Goal: Task Accomplishment & Management: Complete application form

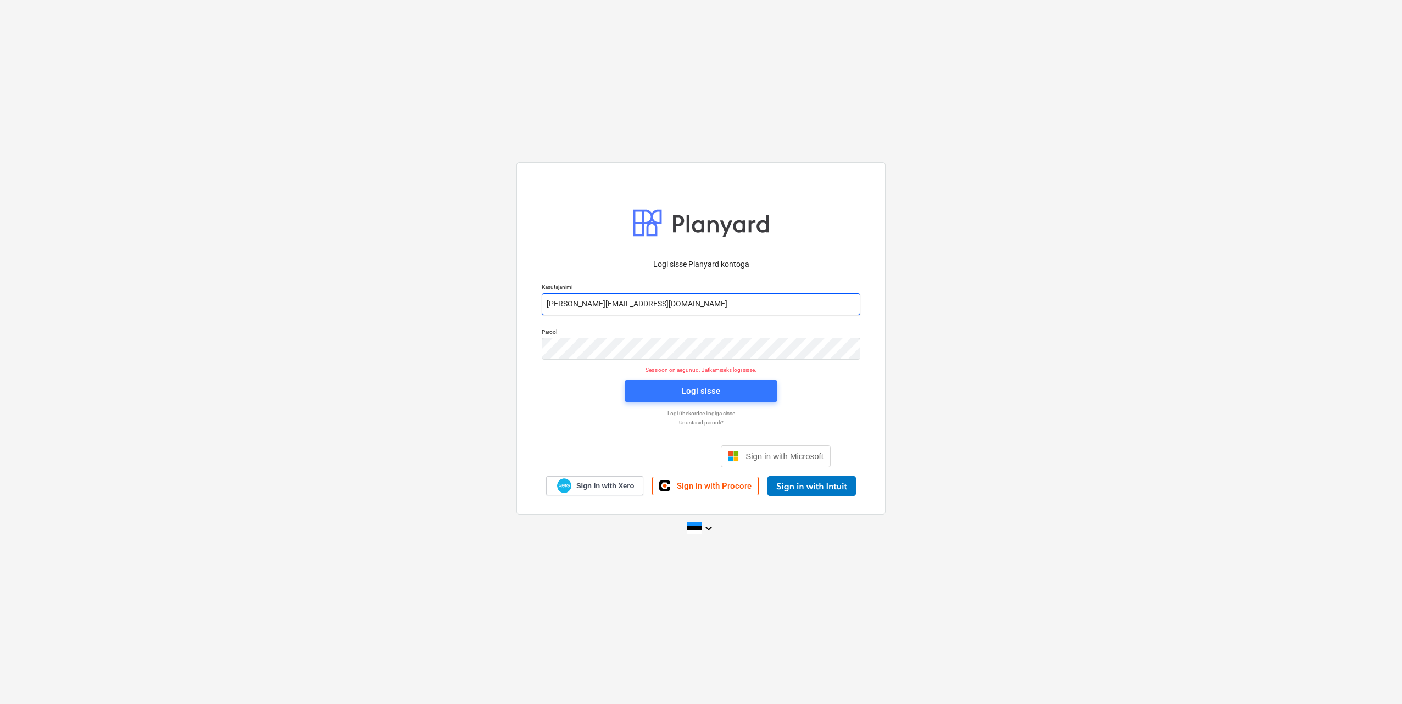
drag, startPoint x: 591, startPoint y: 303, endPoint x: 596, endPoint y: 310, distance: 9.5
click at [591, 303] on input "[PERSON_NAME][EMAIL_ADDRESS][DOMAIN_NAME]" at bounding box center [701, 304] width 319 height 22
type input "[EMAIL_ADDRESS][DOMAIN_NAME]"
click at [541, 346] on div "Parool" at bounding box center [701, 344] width 332 height 44
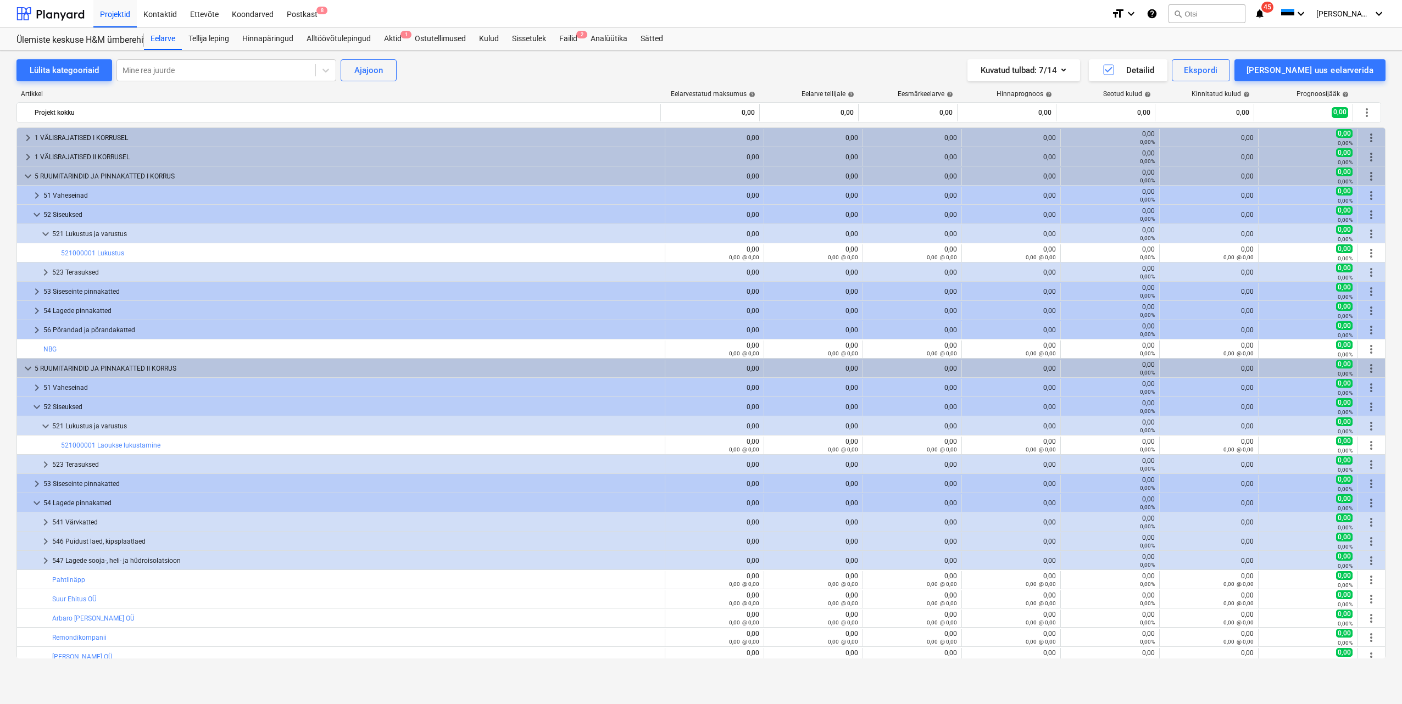
scroll to position [110, 0]
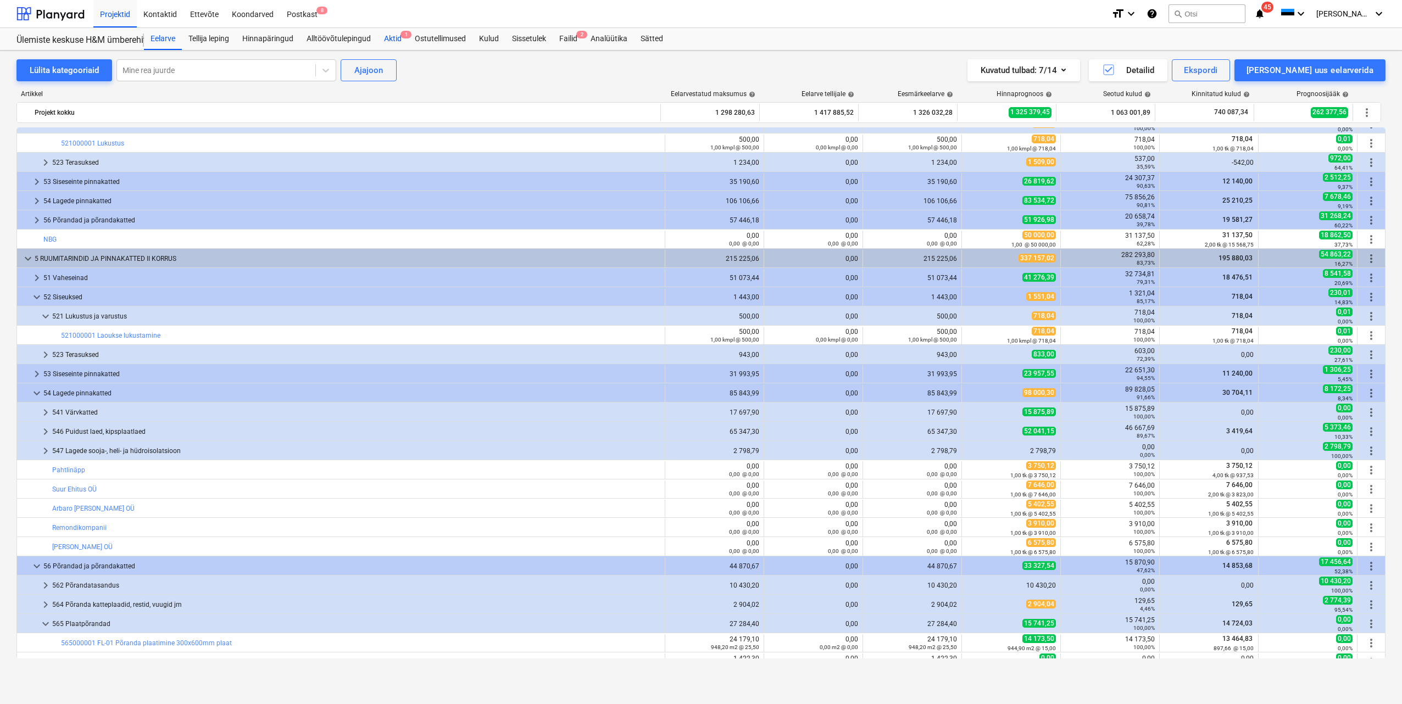
click at [393, 40] on div "Aktid 1" at bounding box center [392, 39] width 31 height 22
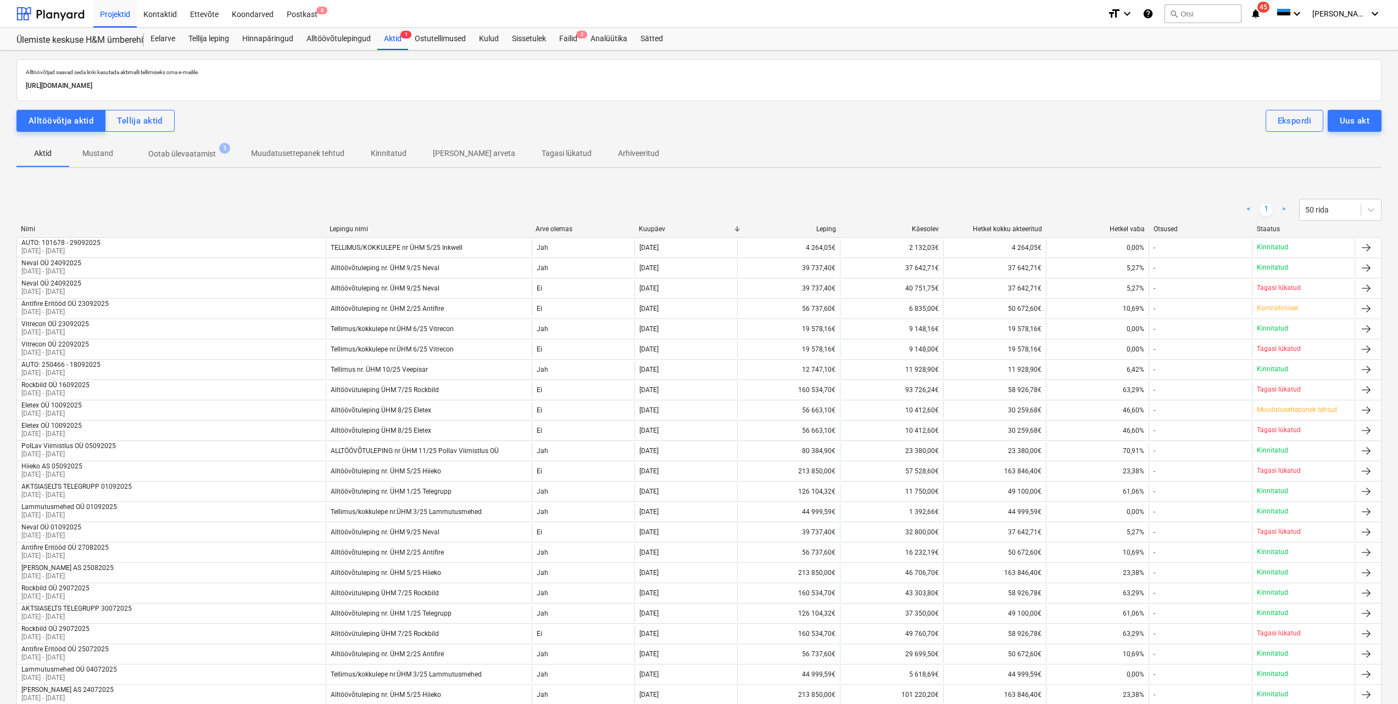
click at [197, 150] on p "Ootab ülevaatamist" at bounding box center [182, 154] width 68 height 12
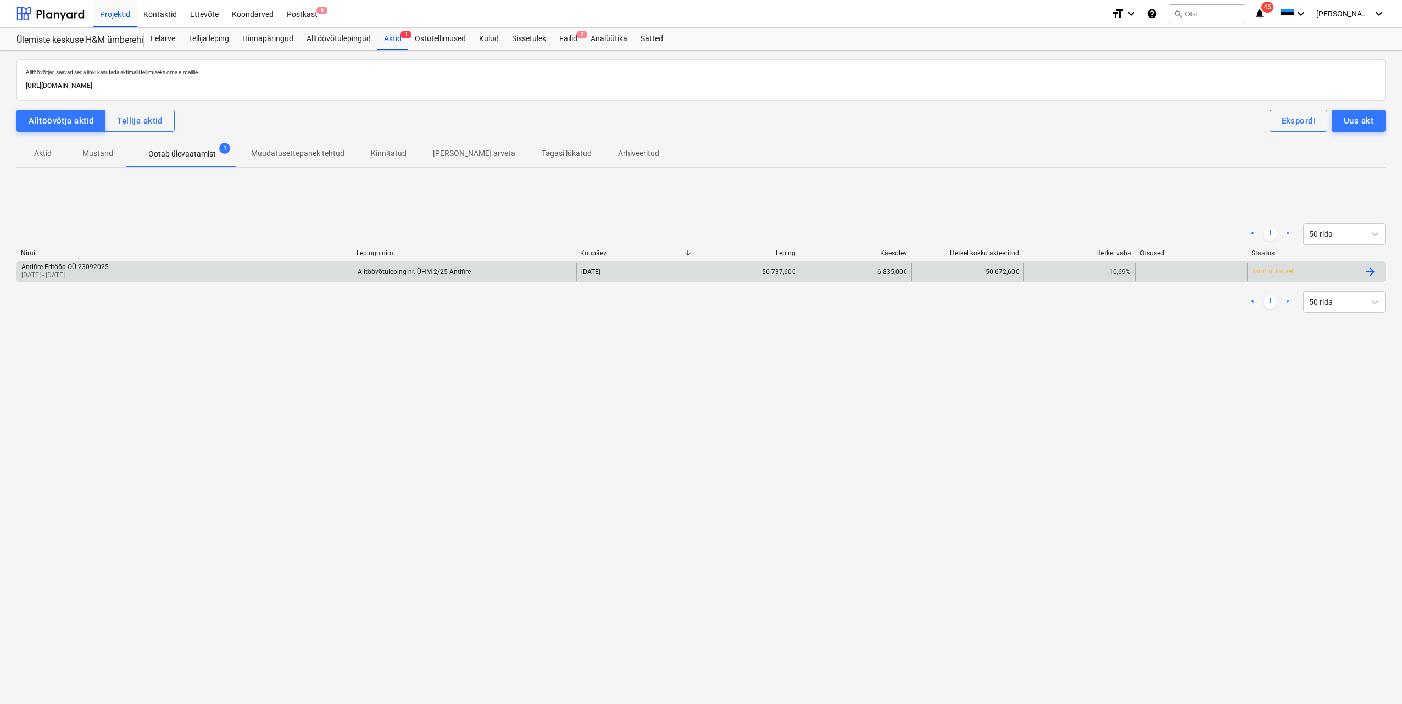
click at [330, 275] on div "Antifire Eritööd OÜ 23092025 [DATE] - [DATE]" at bounding box center [185, 272] width 336 height 18
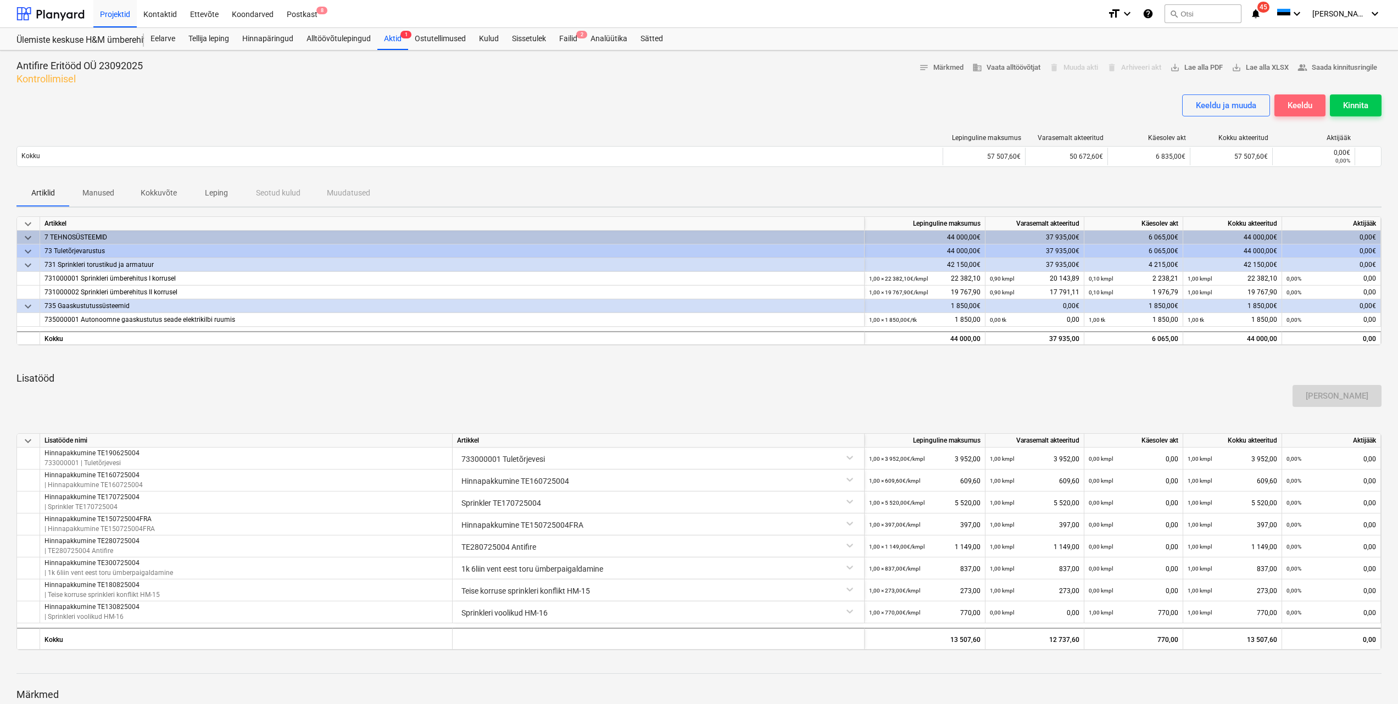
click at [1306, 105] on div "Keeldu" at bounding box center [1300, 105] width 25 height 14
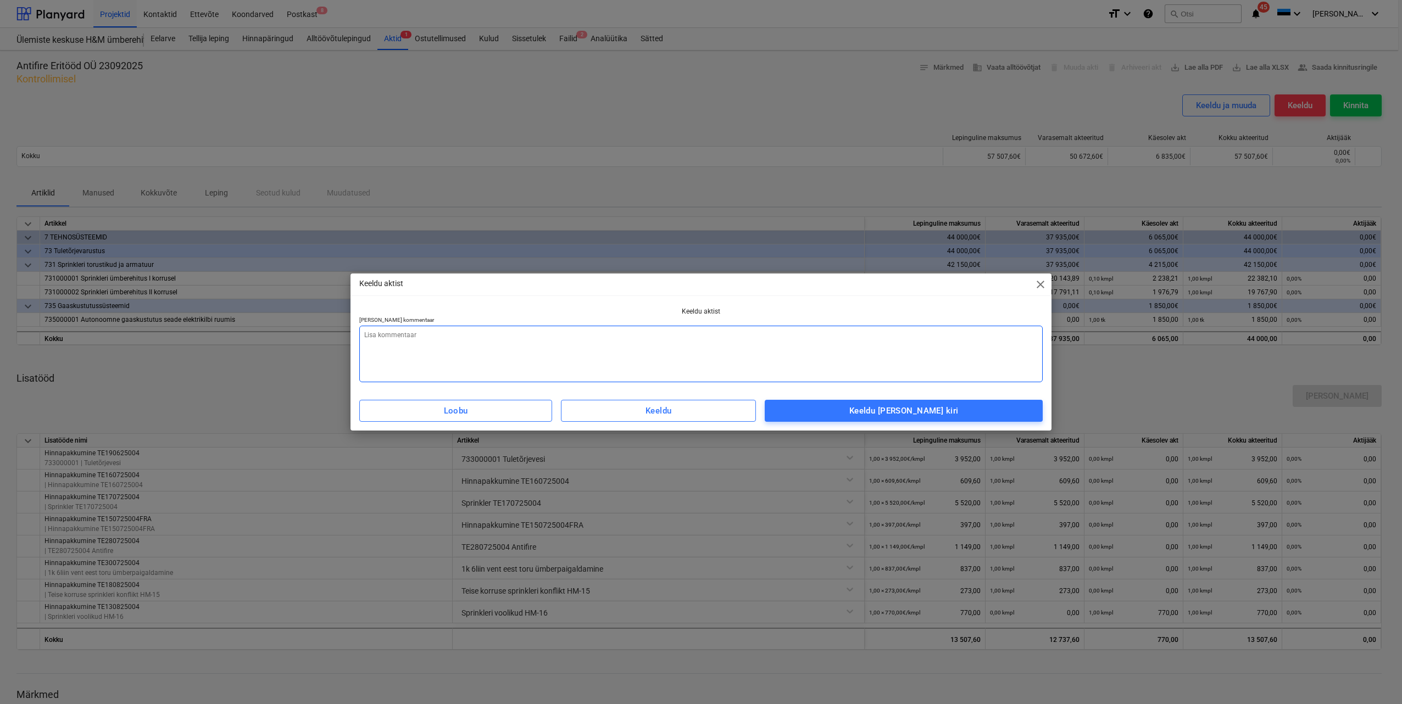
click at [436, 328] on textarea at bounding box center [700, 354] width 683 height 57
type textarea "x"
type textarea "P"
type textarea "x"
type textarea "Pa"
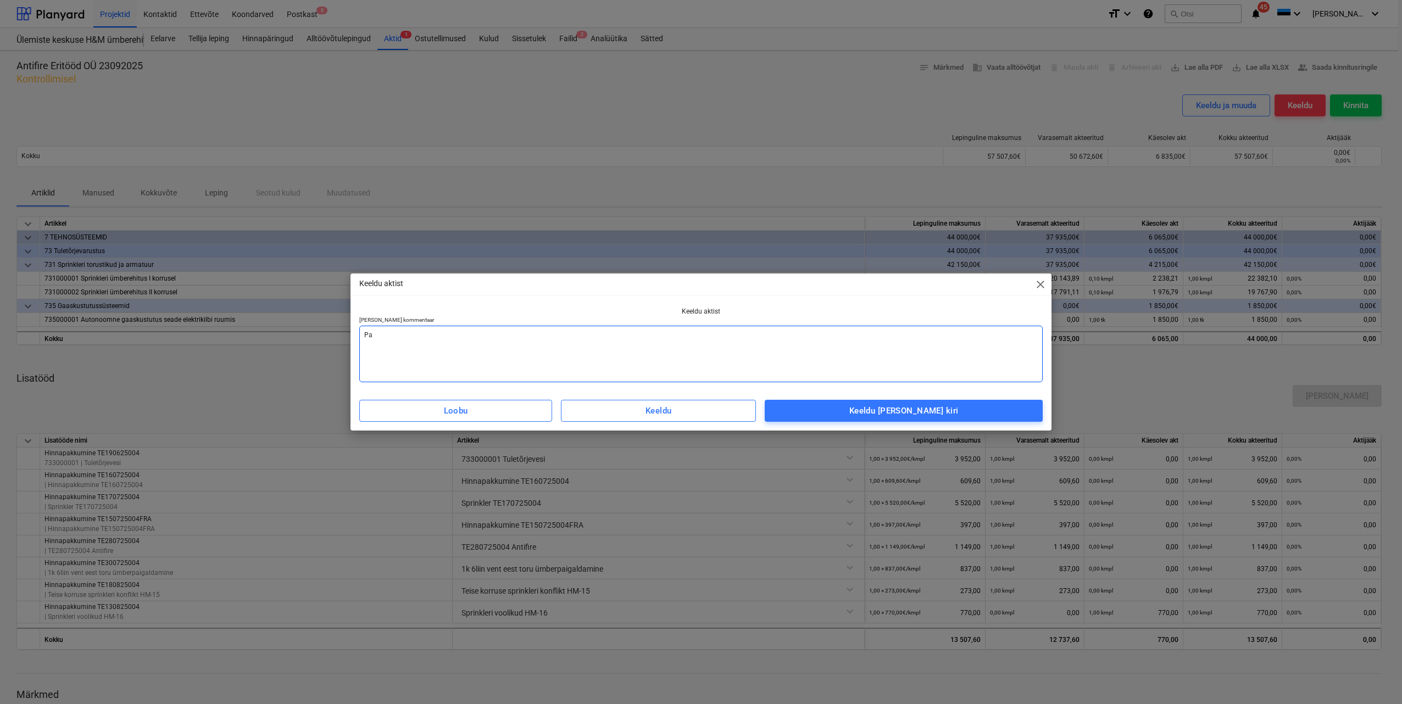
type textarea "x"
type textarea "Pali"
type textarea "x"
type textarea "Paliu"
type textarea "x"
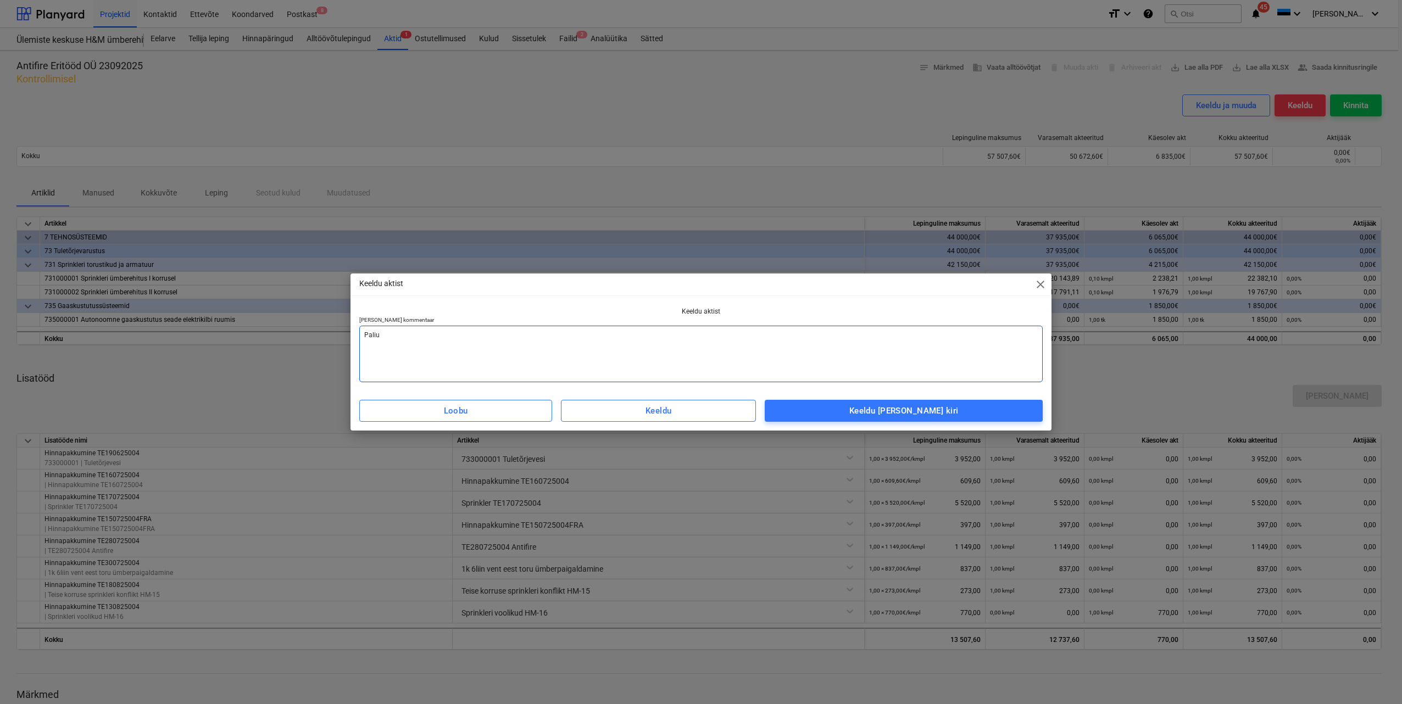
type textarea "Paliun"
type textarea "x"
type textarea "Paliun"
type textarea "x"
type textarea "Paliun"
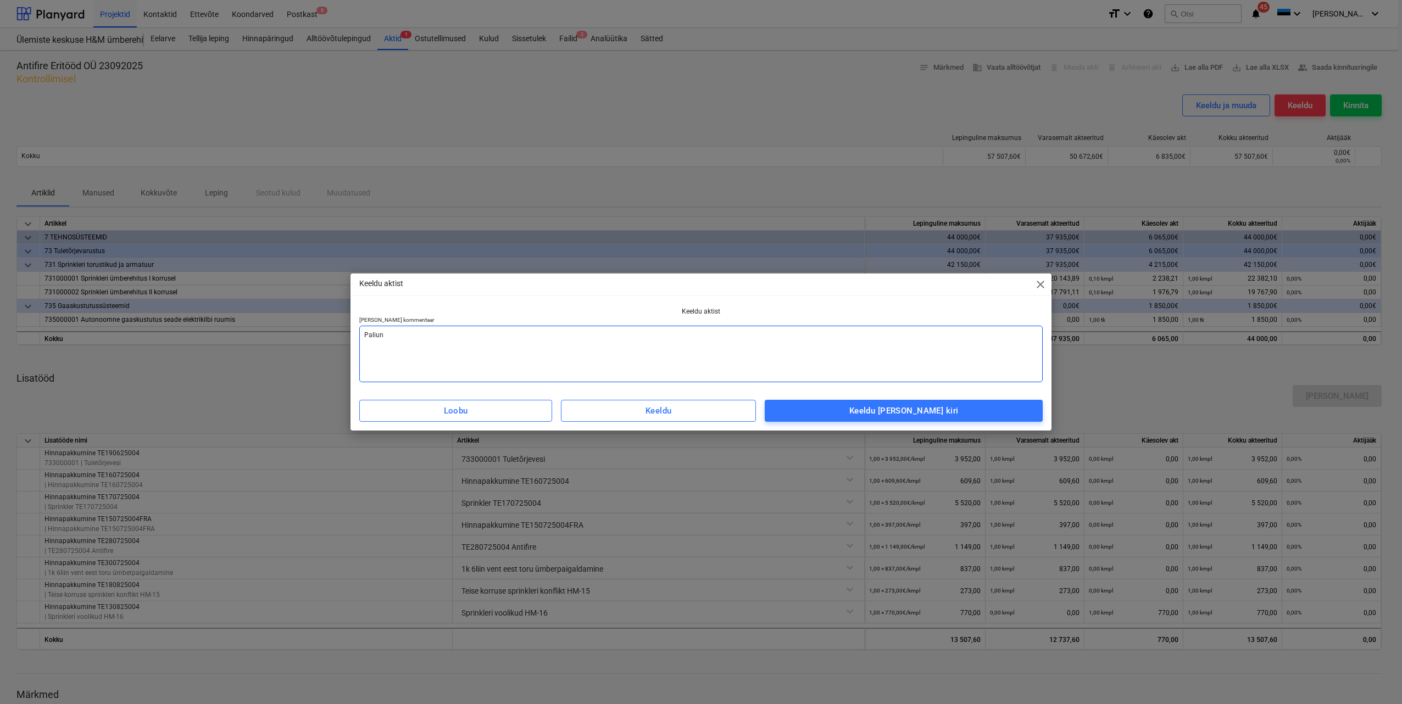
type textarea "x"
type textarea "Paliu"
type textarea "x"
type textarea "Pali"
type textarea "x"
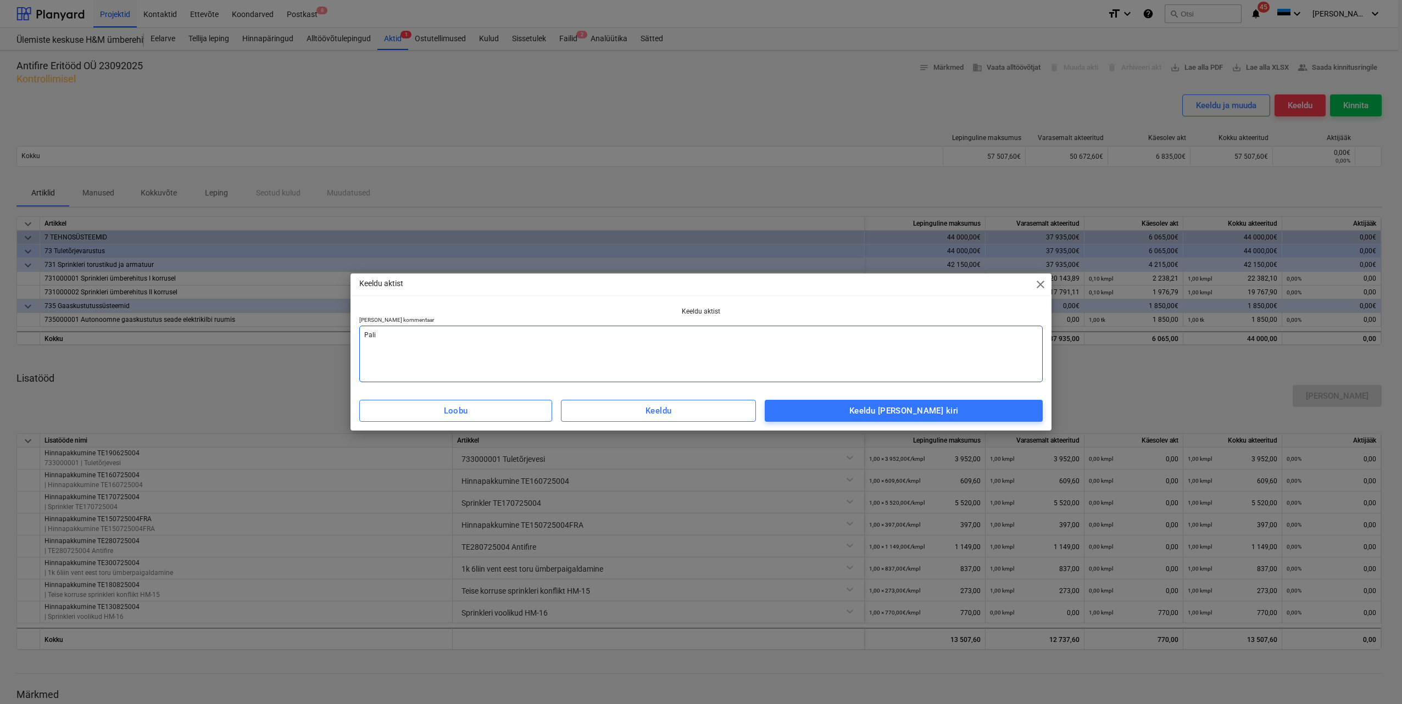
type textarea "Pal"
type textarea "x"
type textarea "Palu"
type textarea "x"
type textarea "Palun"
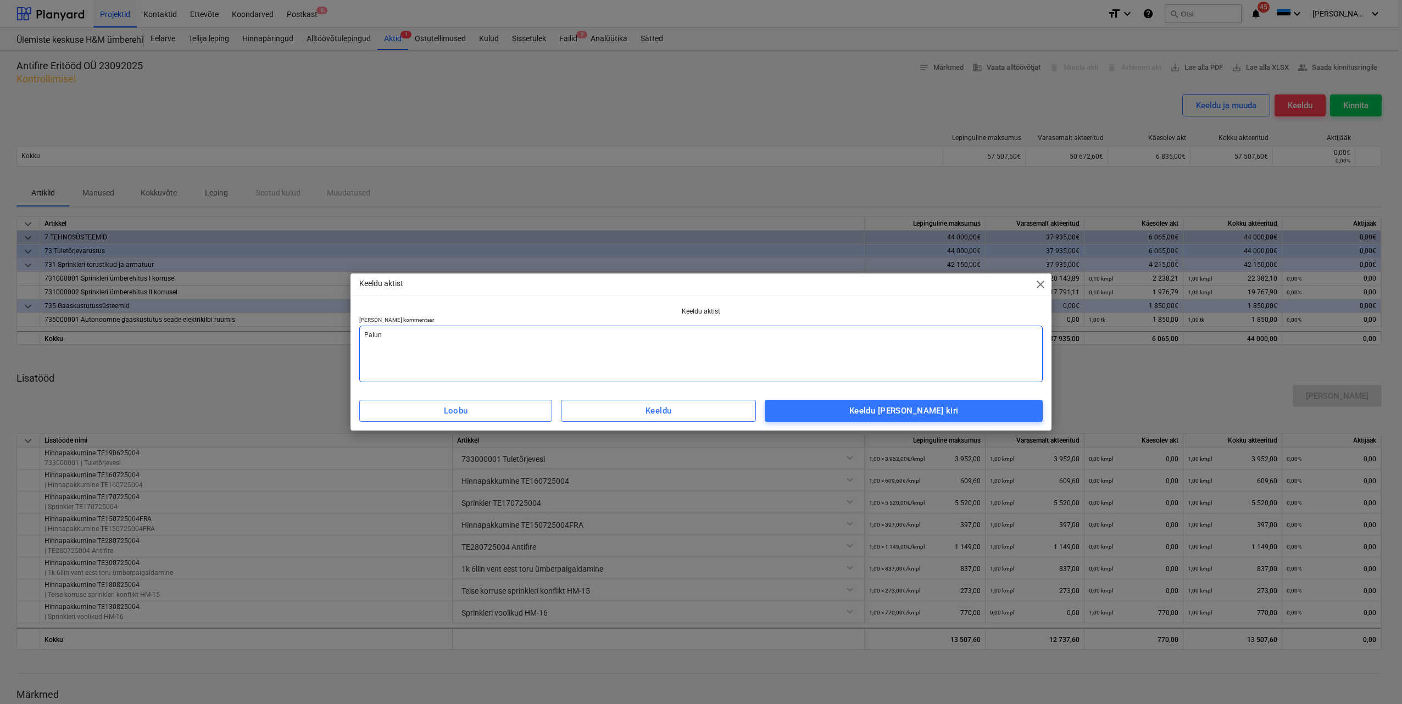
type textarea "x"
type textarea "Palun"
type textarea "x"
type textarea "Palun t"
type textarea "x"
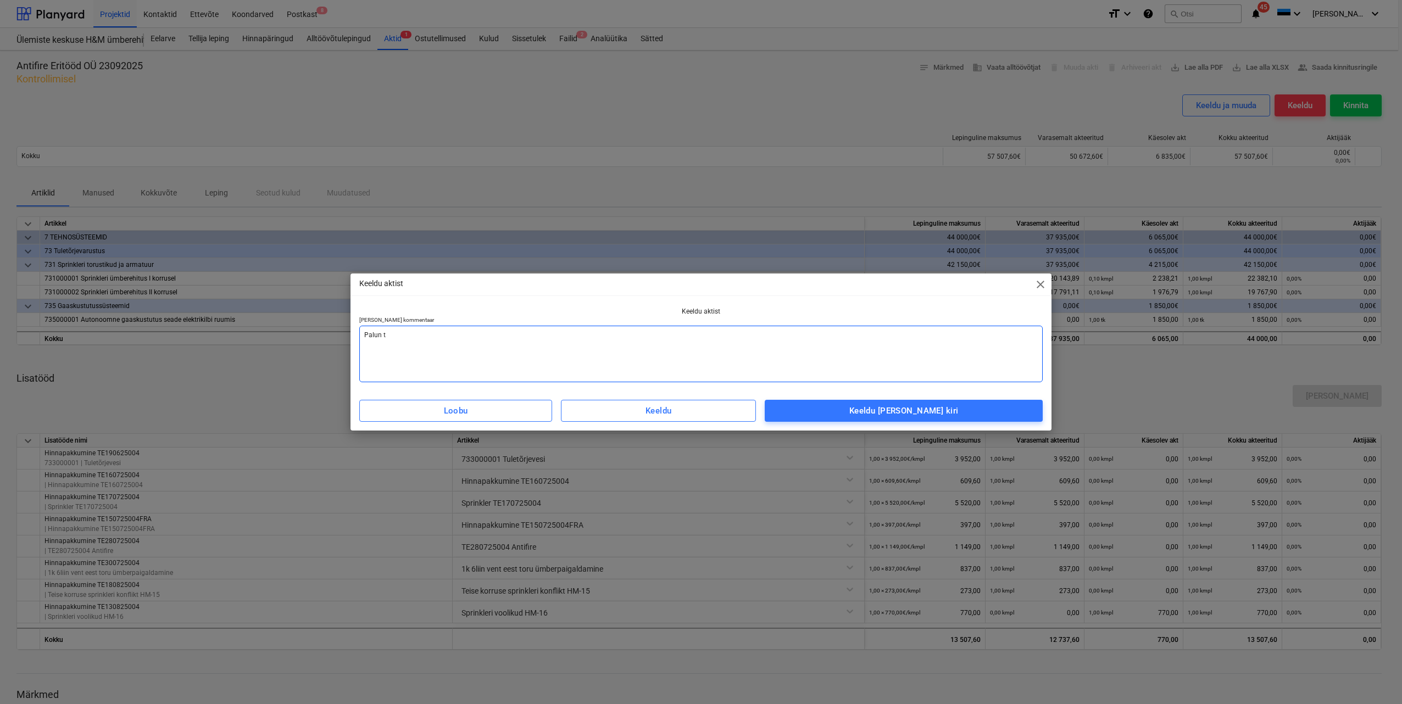
type textarea "Palun tä"
type textarea "x"
type textarea "Palun täi"
type textarea "x"
type textarea "Palun täig"
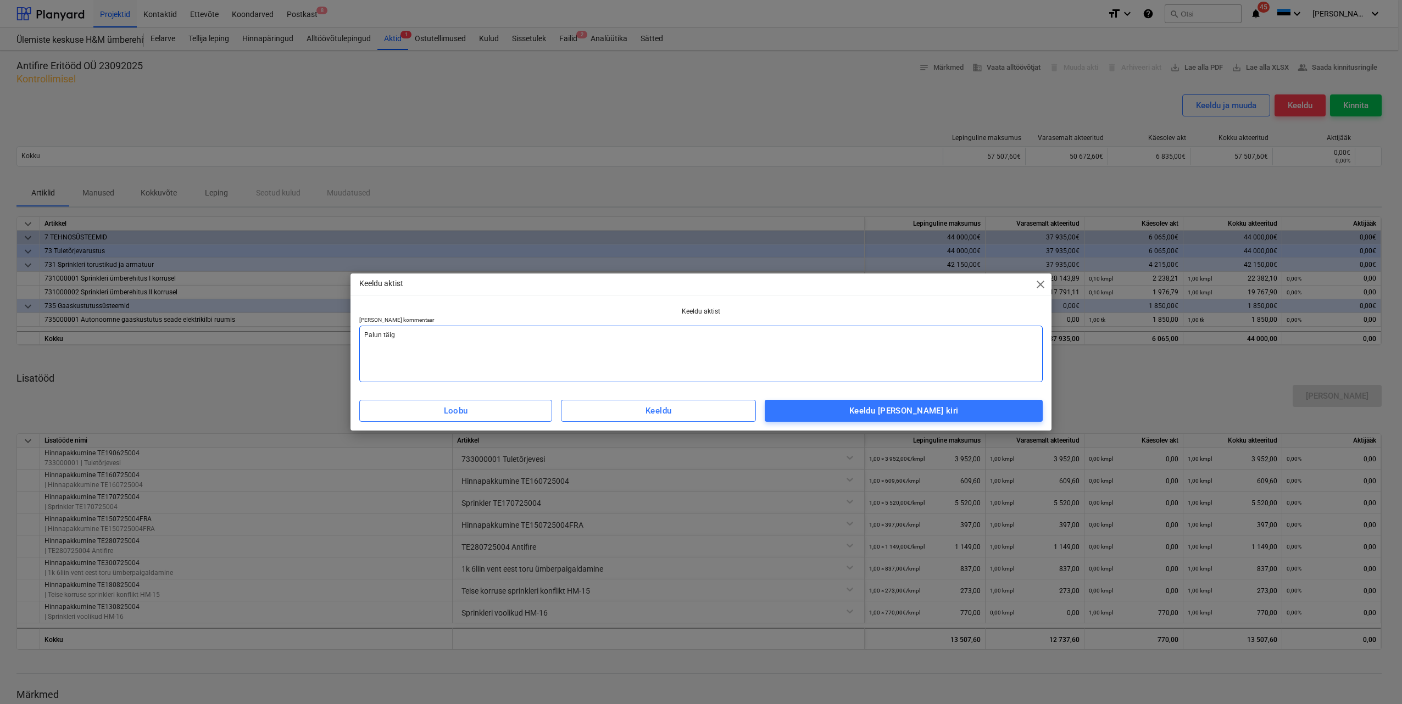
type textarea "x"
type textarea "Palun täi"
type textarea "x"
type textarea "Palun täid"
type textarea "x"
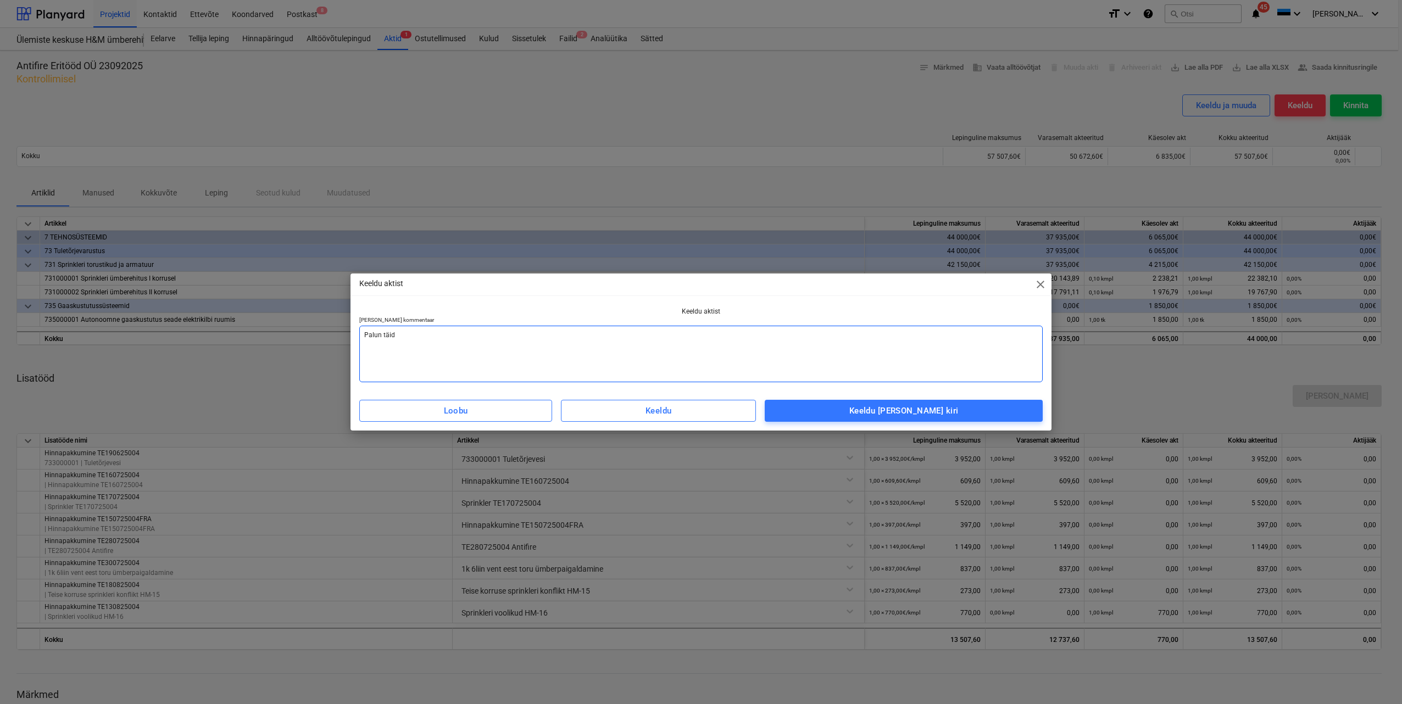
type textarea "Palun täida"
type textarea "x"
type textarea "Palun täida"
type textarea "x"
type textarea "Palun täida l"
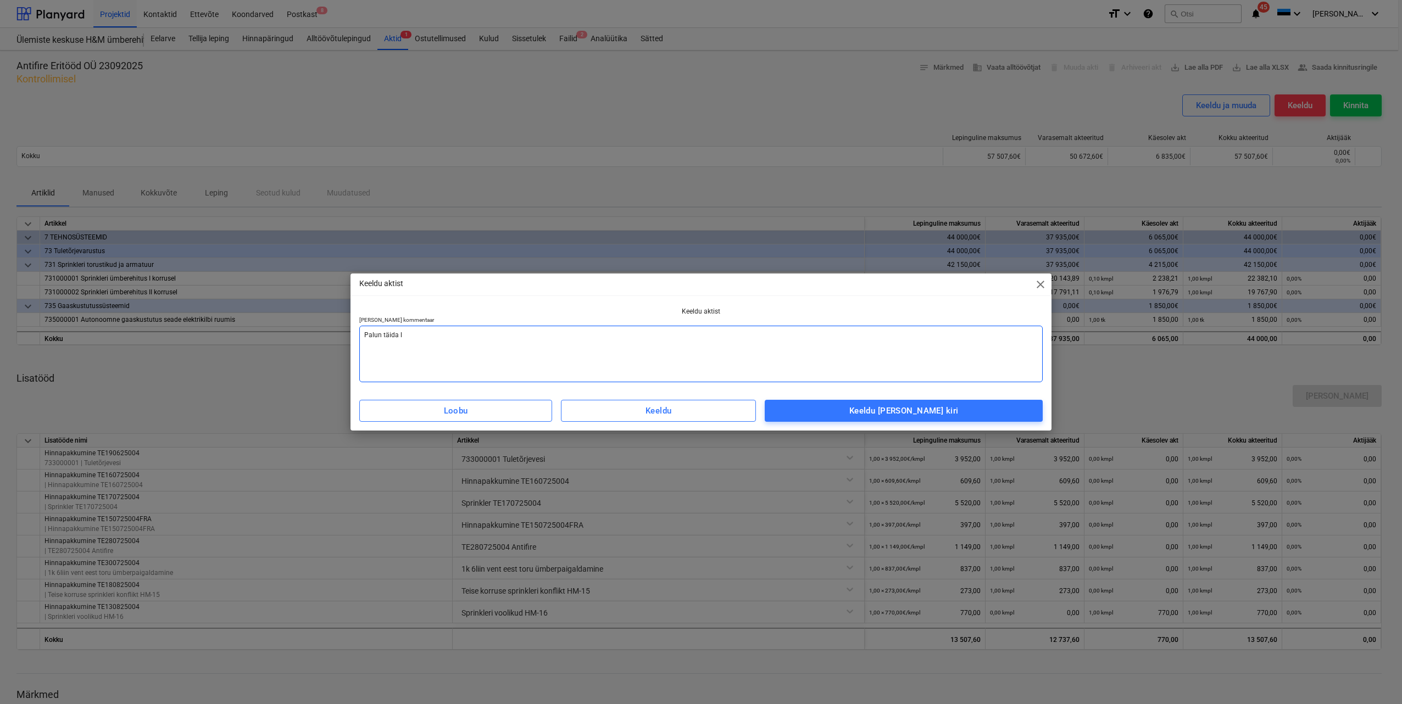
type textarea "x"
type textarea "Palun täida lõ"
type textarea "x"
type textarea "Palun täida lõp"
type textarea "x"
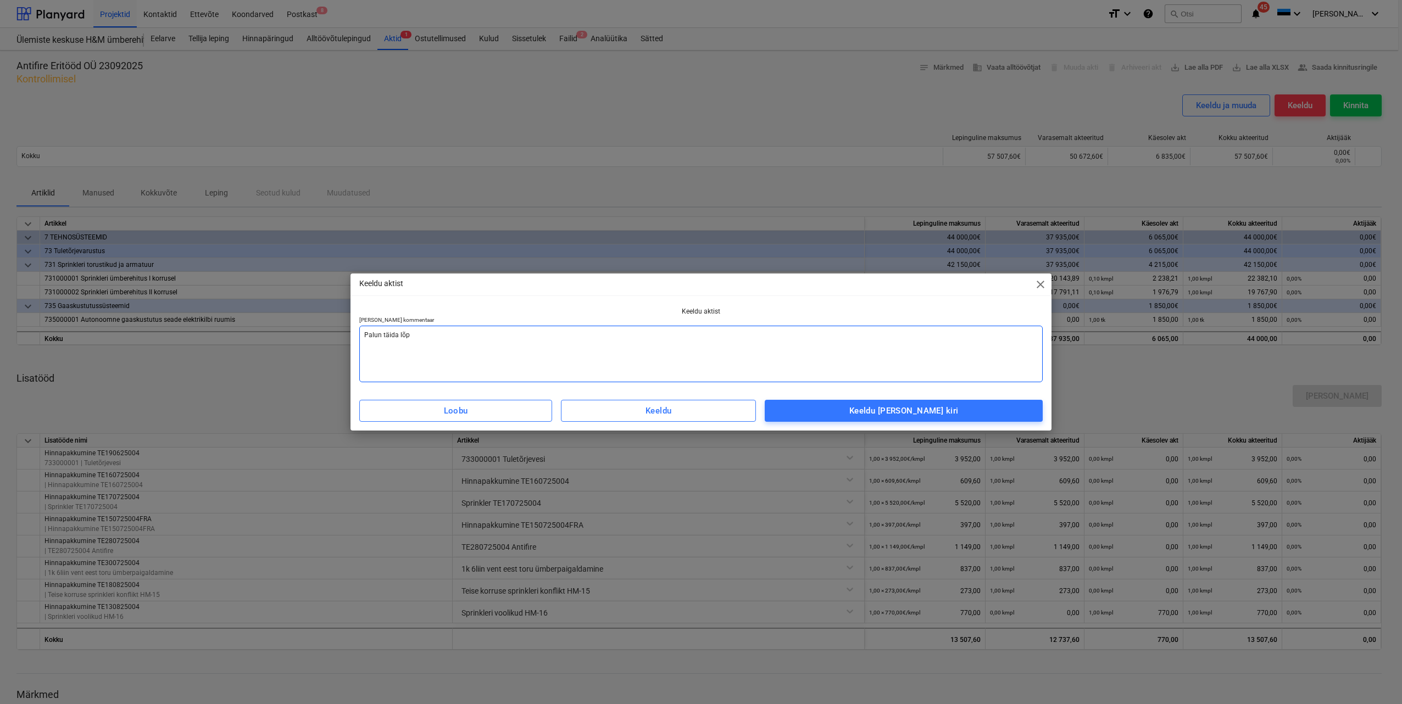
type textarea "Palun [PERSON_NAME]"
type textarea "x"
type textarea "Palun täida lõppa"
type textarea "x"
type textarea "Palun täida lõppak"
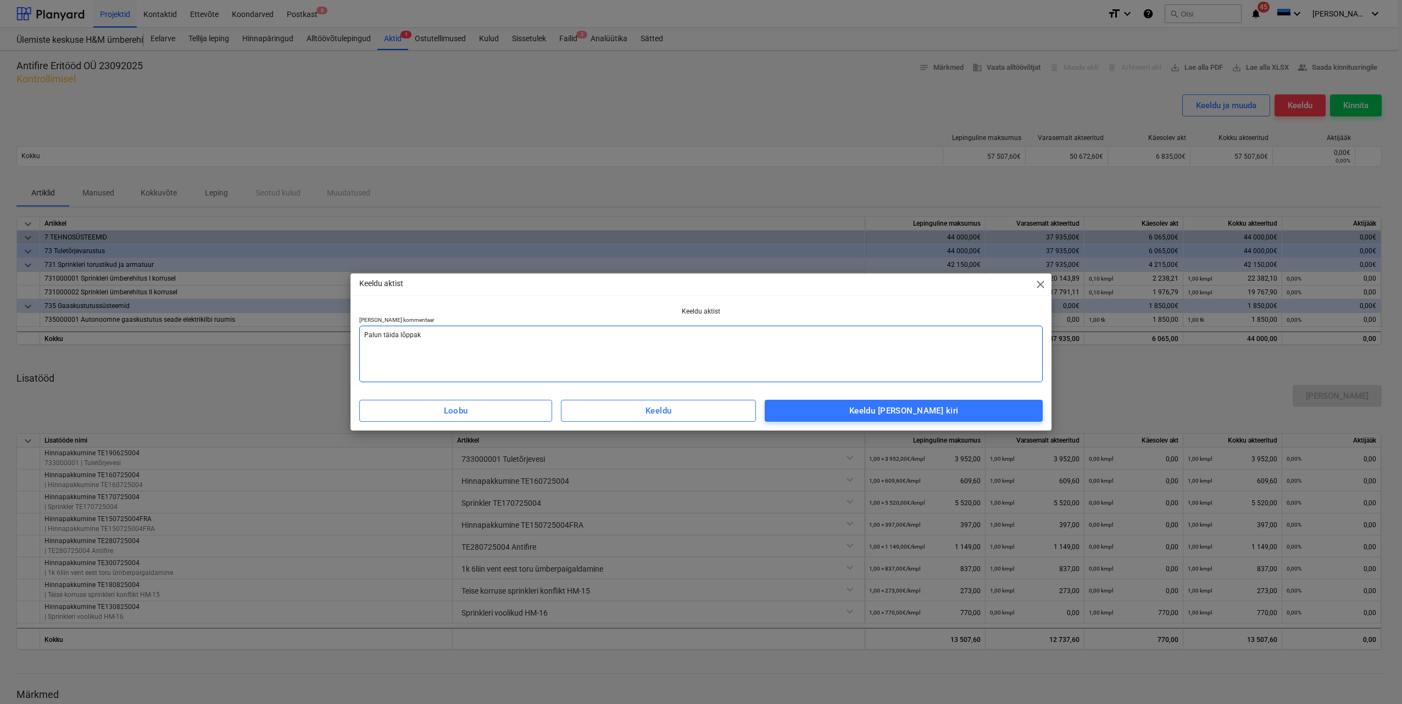
type textarea "x"
type textarea "Palun täida lõppakt"
type textarea "x"
type textarea "Palun täida lõppakti"
type textarea "x"
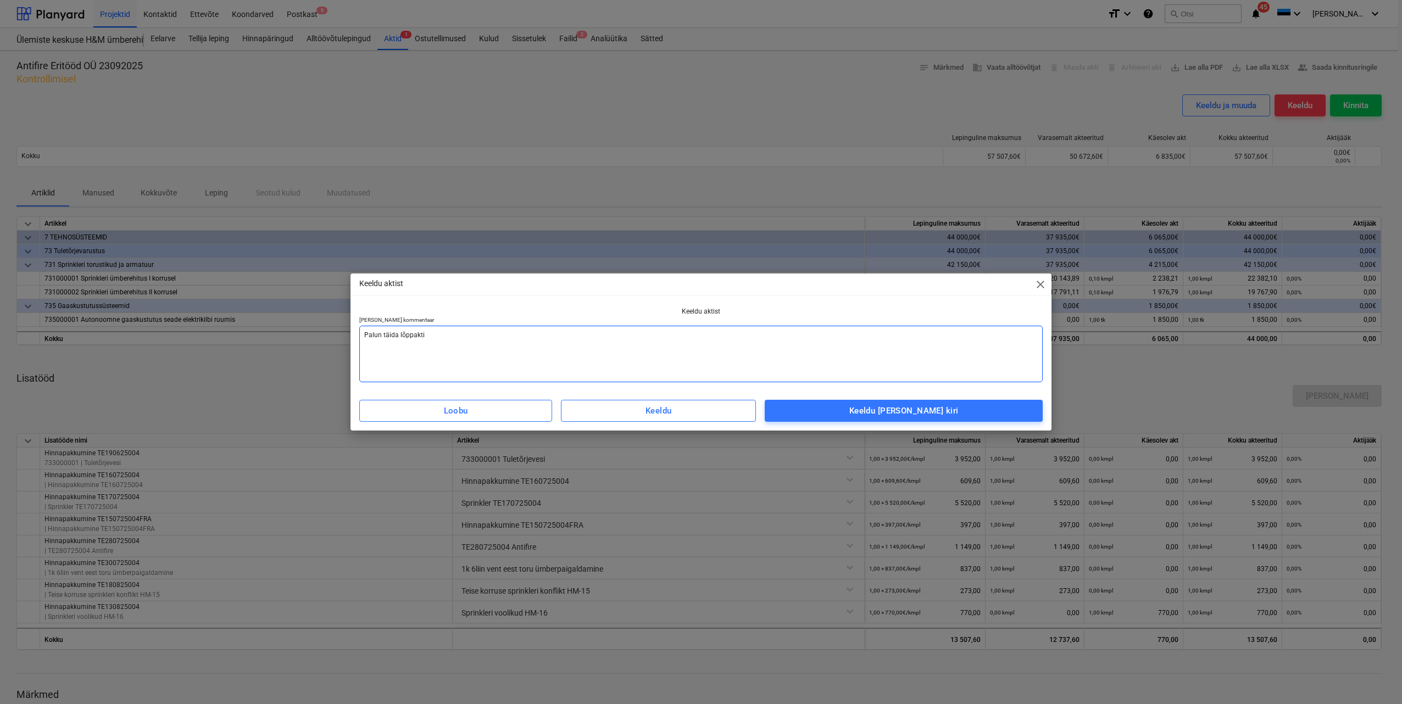
type textarea "Palun täida lõppakti"
type textarea "x"
type textarea "Palun täida lõppakti v"
type textarea "x"
type textarea "Palun täida lõppakti vp"
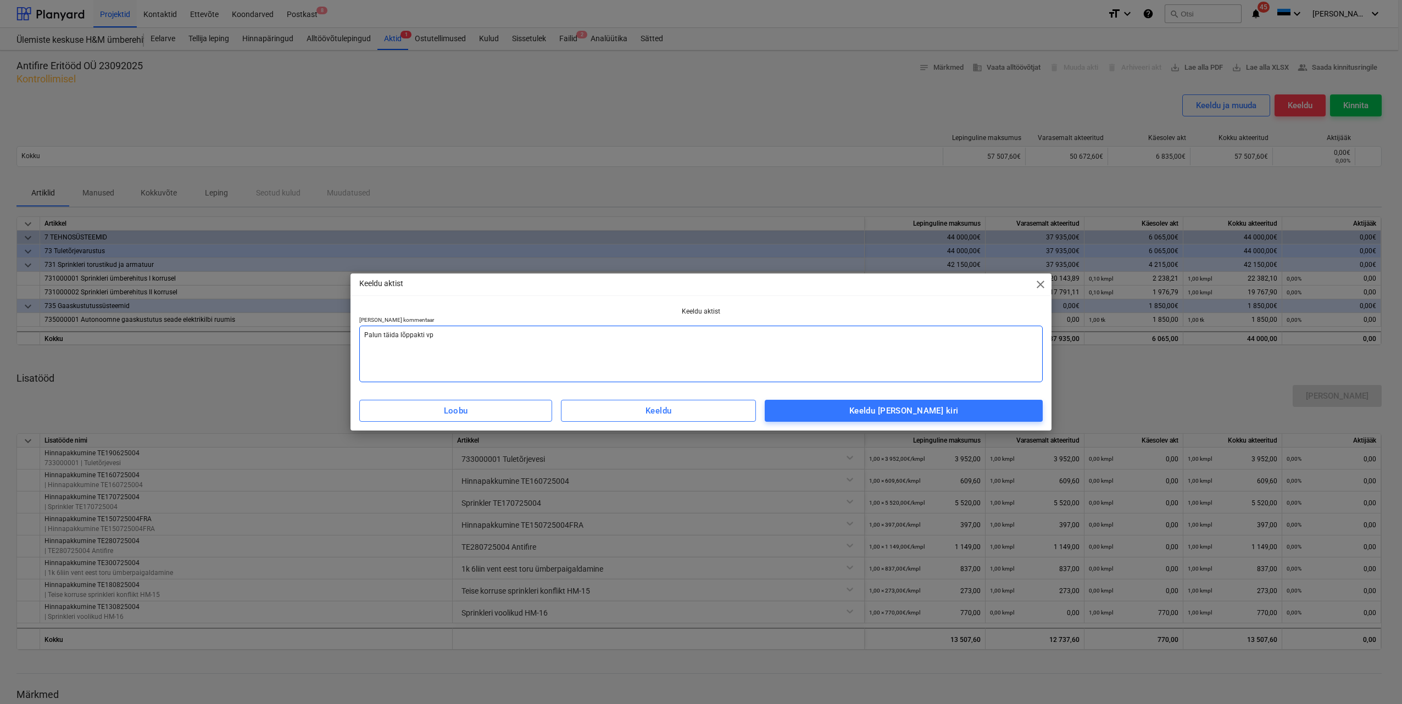
type textarea "x"
type textarea "Palun täida lõppakti v"
type textarea "x"
type textarea "Palun täida lõppakti vo"
type textarea "x"
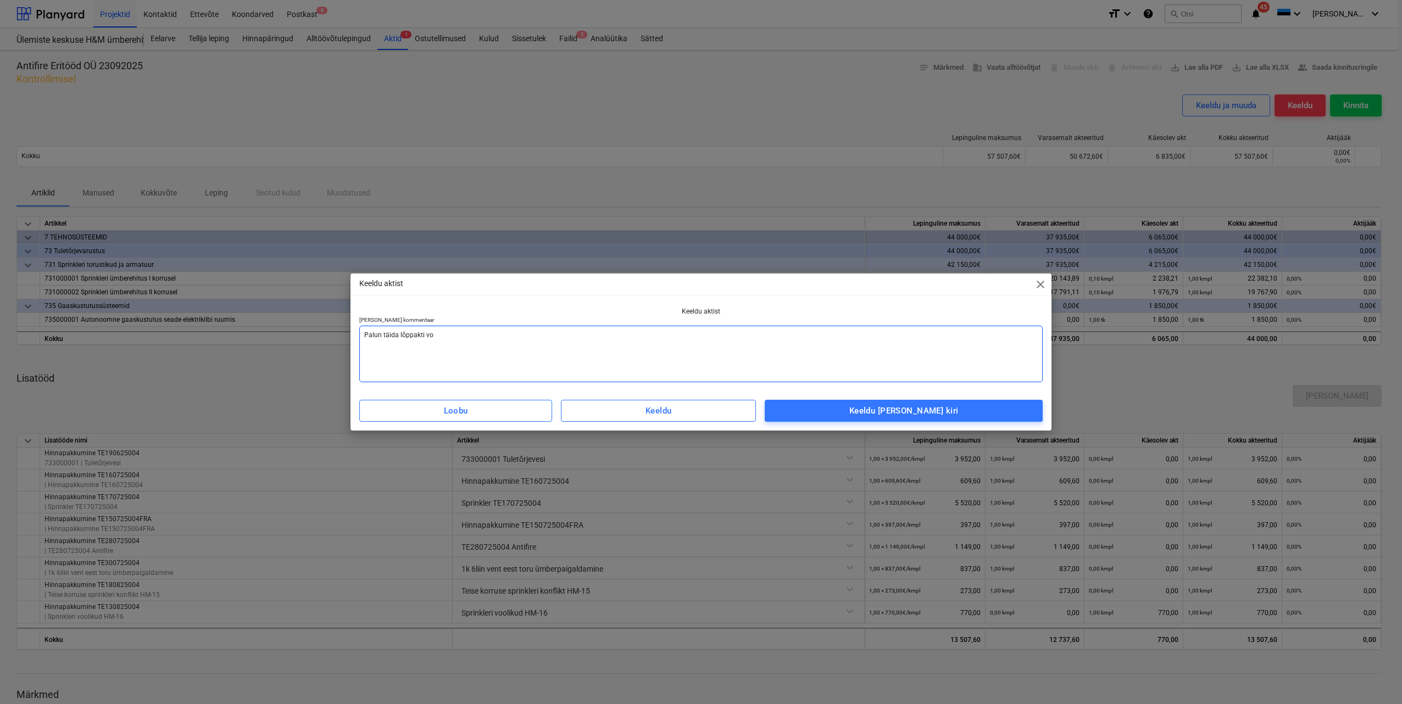
type textarea "Palun täida lõppakti vor"
type textarea "x"
type textarea "Palun täida lõppakti vorm"
type textarea "x"
type textarea "Palun täida lõppakti vorm."
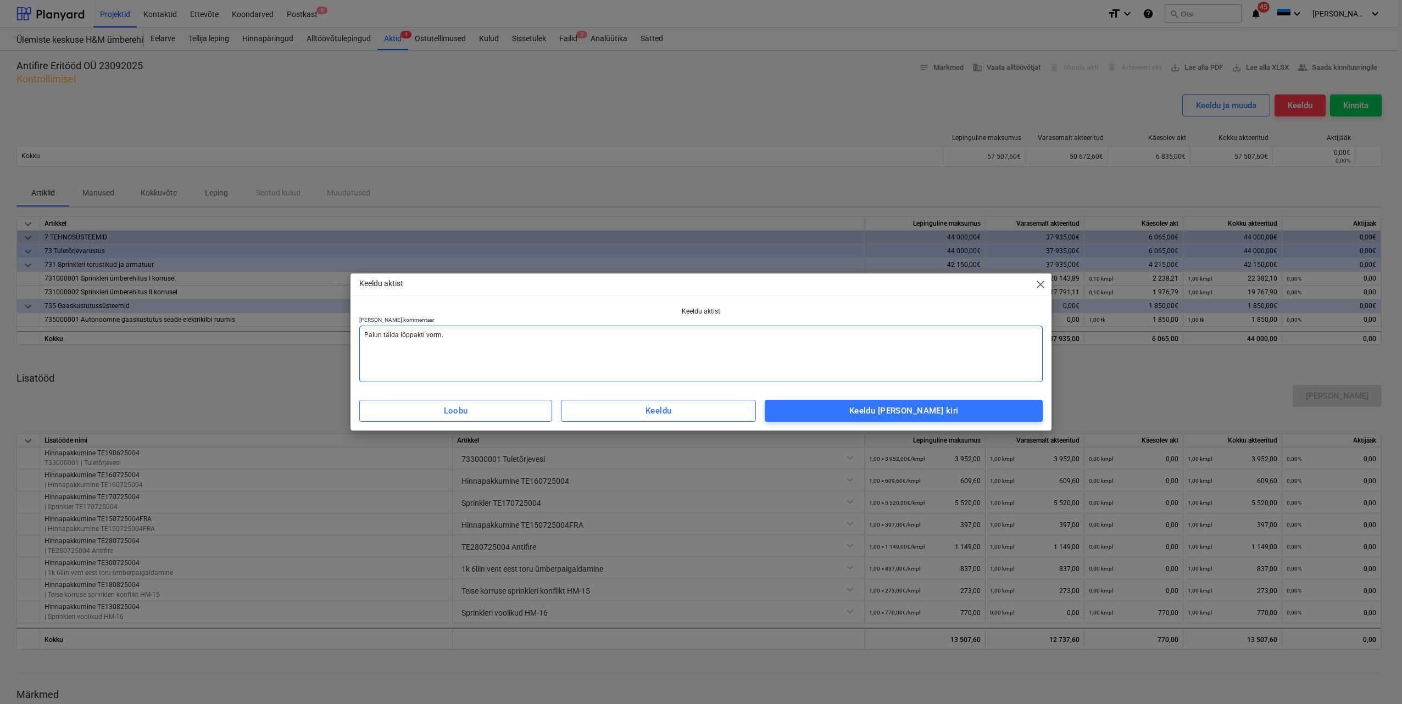
type textarea "x"
type textarea "Palun täida lõppakti vorm."
type textarea "x"
type textarea "Palun täida lõppakti vorm. a"
type textarea "x"
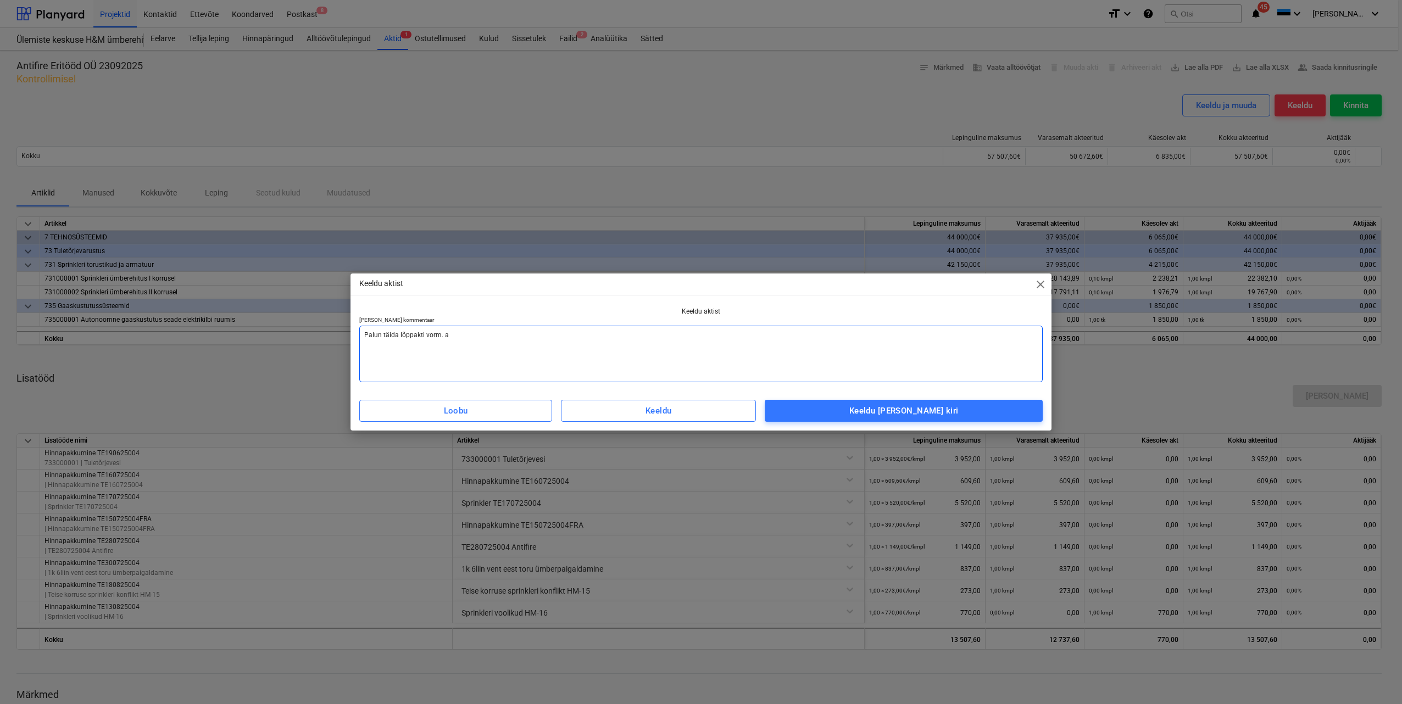
type textarea "Palun täida lõppakti vorm. ak"
type textarea "x"
type textarea "Palun täida lõppakti vorm. akt"
type textarea "x"
type textarea "Palun täida lõppakti vorm. akti"
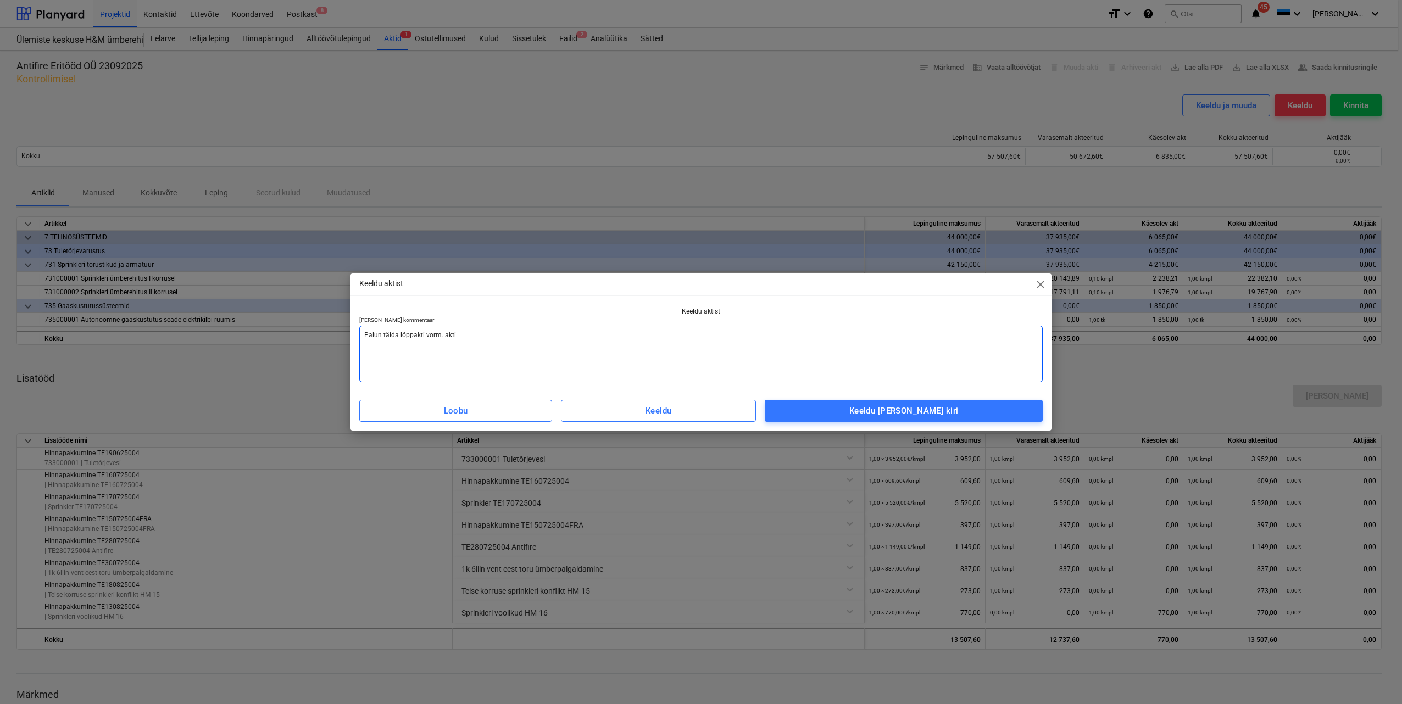
type textarea "x"
type textarea "Palun täida lõppakti vorm. akti"
type textarea "x"
type textarea "Palun täida lõppakti vorm. akti l"
type textarea "x"
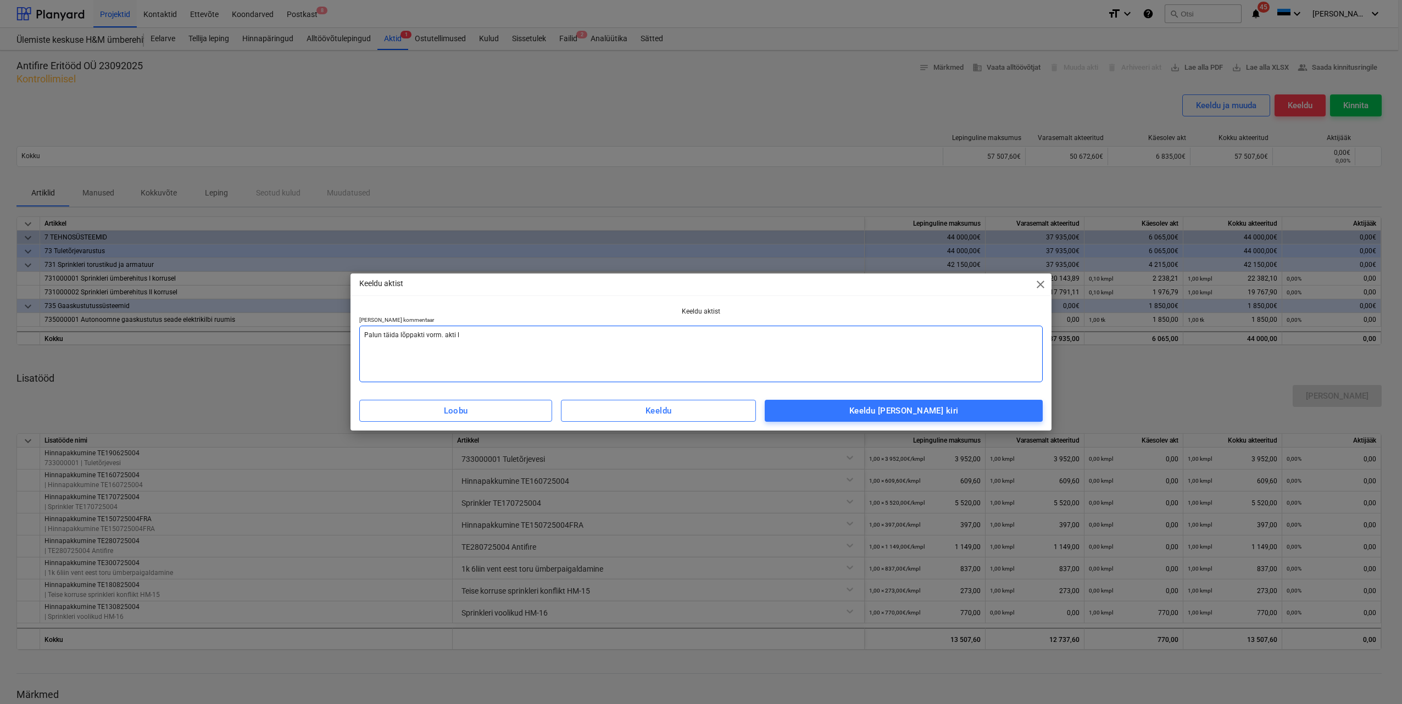
type textarea "Palun täida lõppakti vorm. akti le"
type textarea "x"
type textarea "Palun täida lõppakti vorm. akti lei"
type textarea "x"
type textarea "Palun täida lõppakti vorm. akti leia"
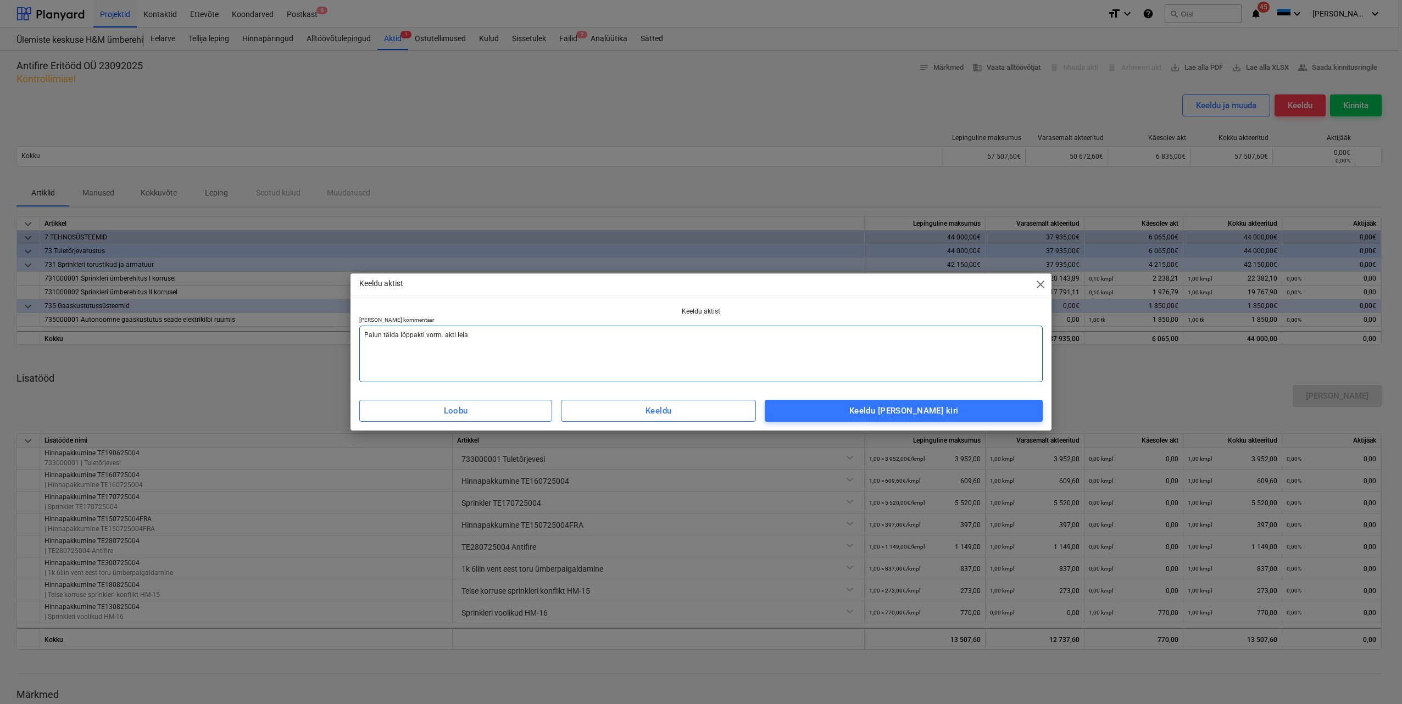
type textarea "x"
type textarea "Palun täida lõppakti vorm. akti leiad"
type textarea "x"
type textarea "Palun täida lõppakti vorm. akti leiad"
type textarea "x"
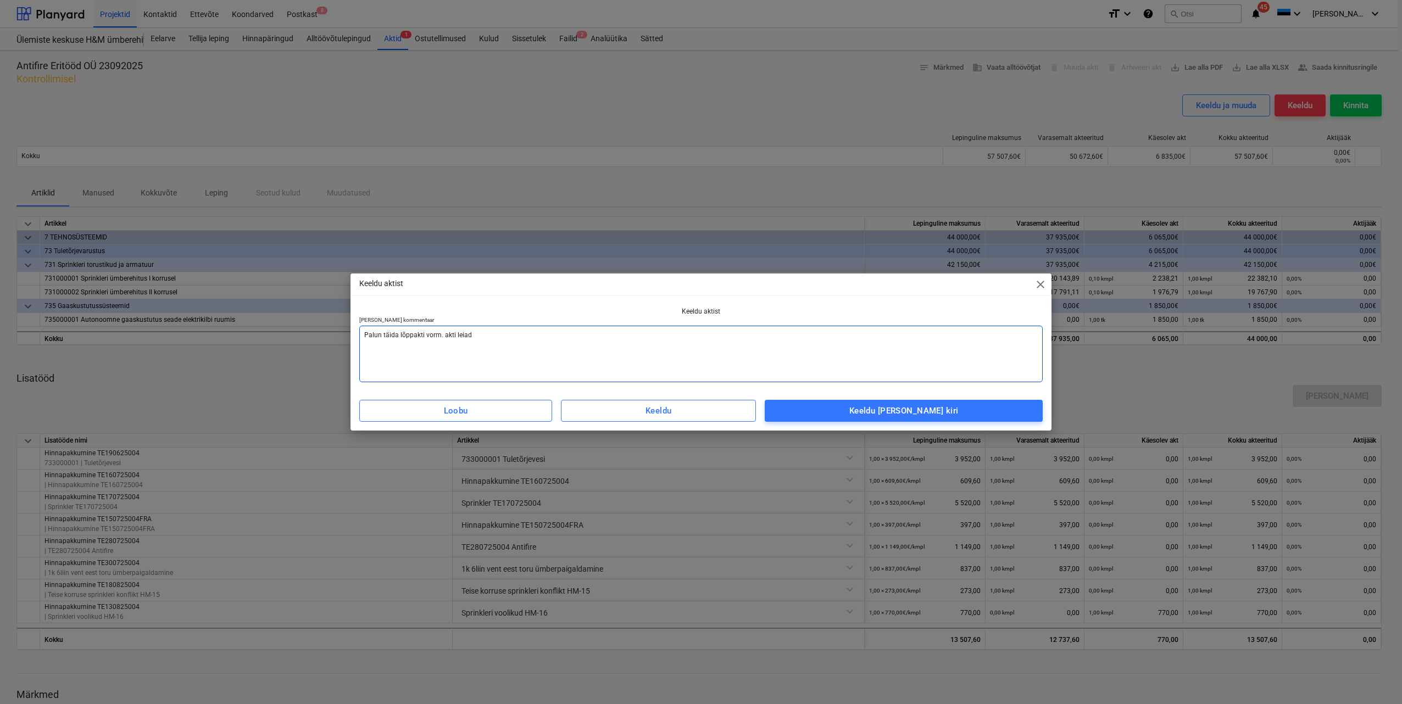
type textarea "Palun täida lõppakti vorm. akti leiad l"
type textarea "x"
type textarea "Palun täida lõppakti vorm. akti leiad le"
type textarea "x"
type textarea "Palun täida lõppakti vorm. akti leiad lep"
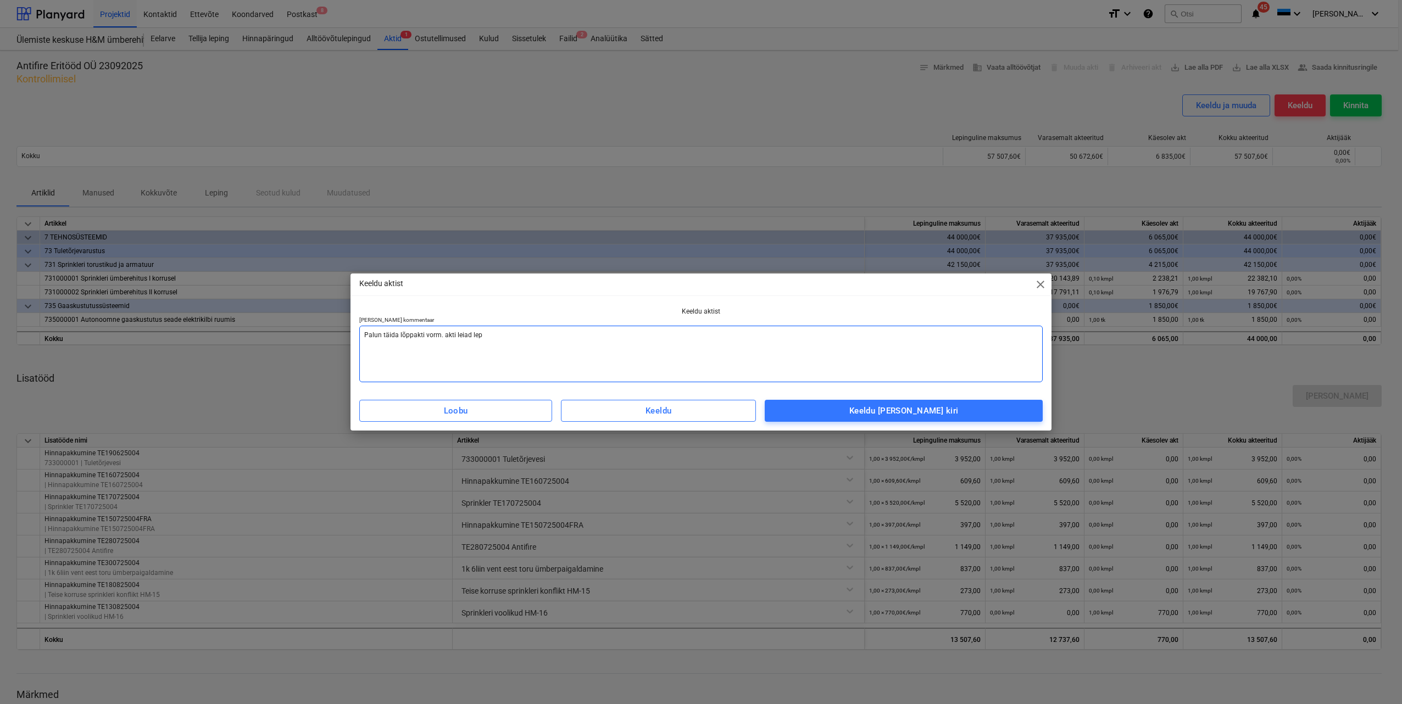
type textarea "x"
type textarea "Palun täida lõppakti vorm. akti leiad lepi"
type textarea "x"
type textarea "Palun täida lõppakti vorm. akti leiad lepin"
type textarea "x"
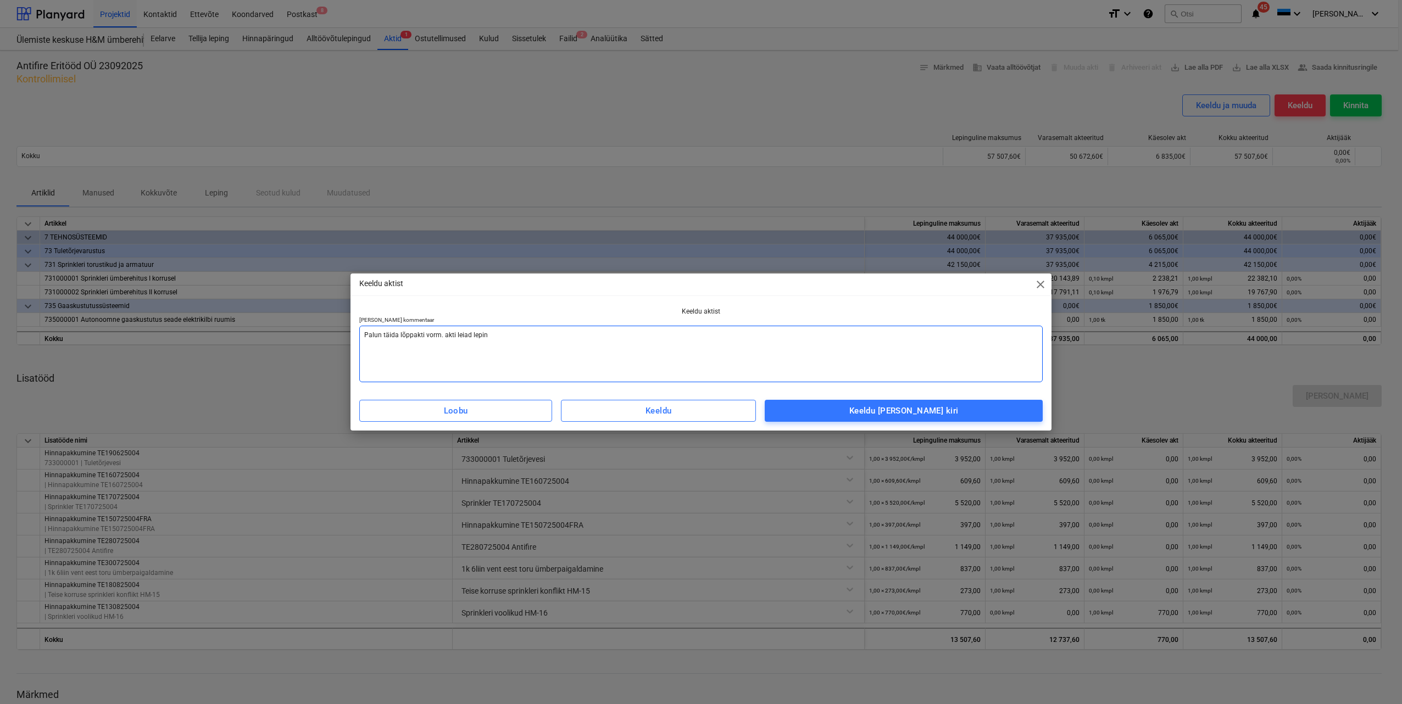
type textarea "Palun täida lõppakti vorm. akti leiad leping"
type textarea "x"
type textarea "Palun täida lõppakti vorm. akti leiad lepingu"
type textarea "x"
type textarea "Palun täida lõppakti vorm. akti leiad lepingu"
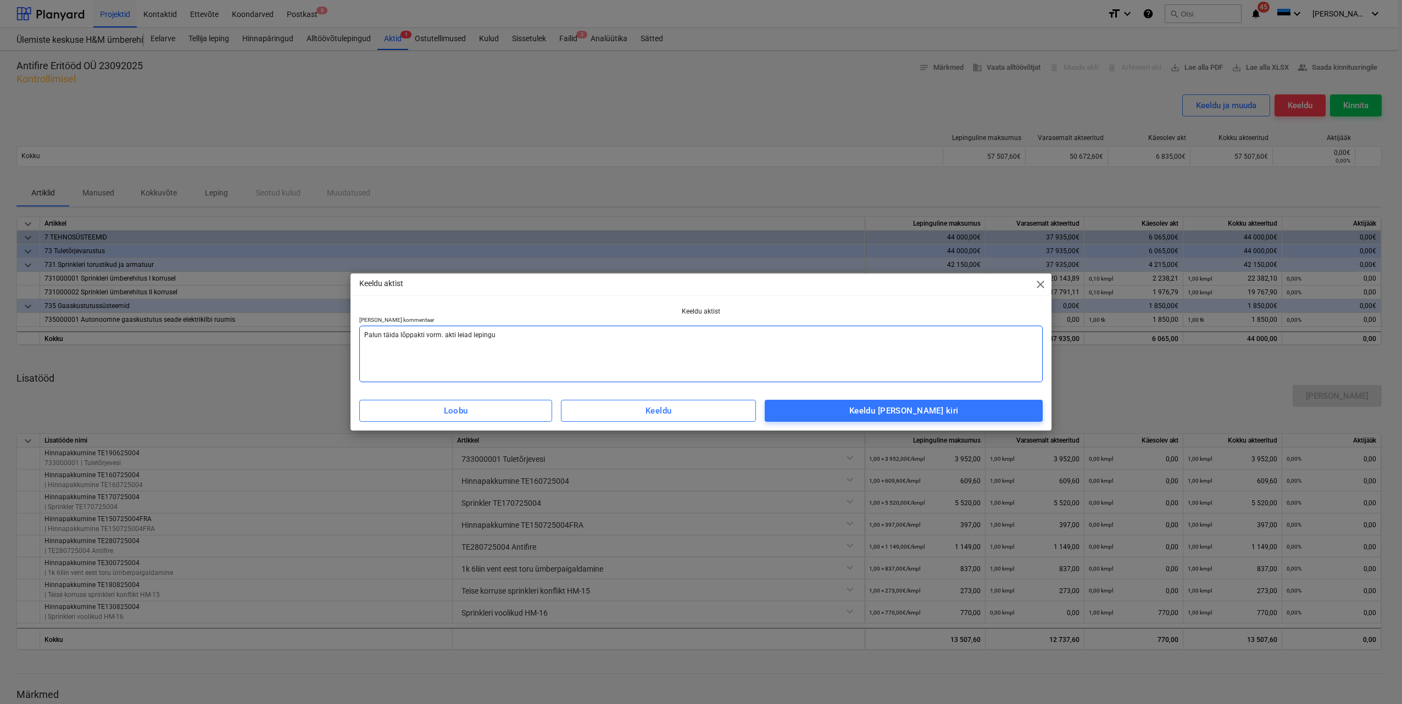
type textarea "x"
type textarea "Palun täida lõppakti vorm. akti leiad lepingu j"
type textarea "x"
type textarea "Palun täida lõppakti vorm. akti leiad lepingu ju"
type textarea "x"
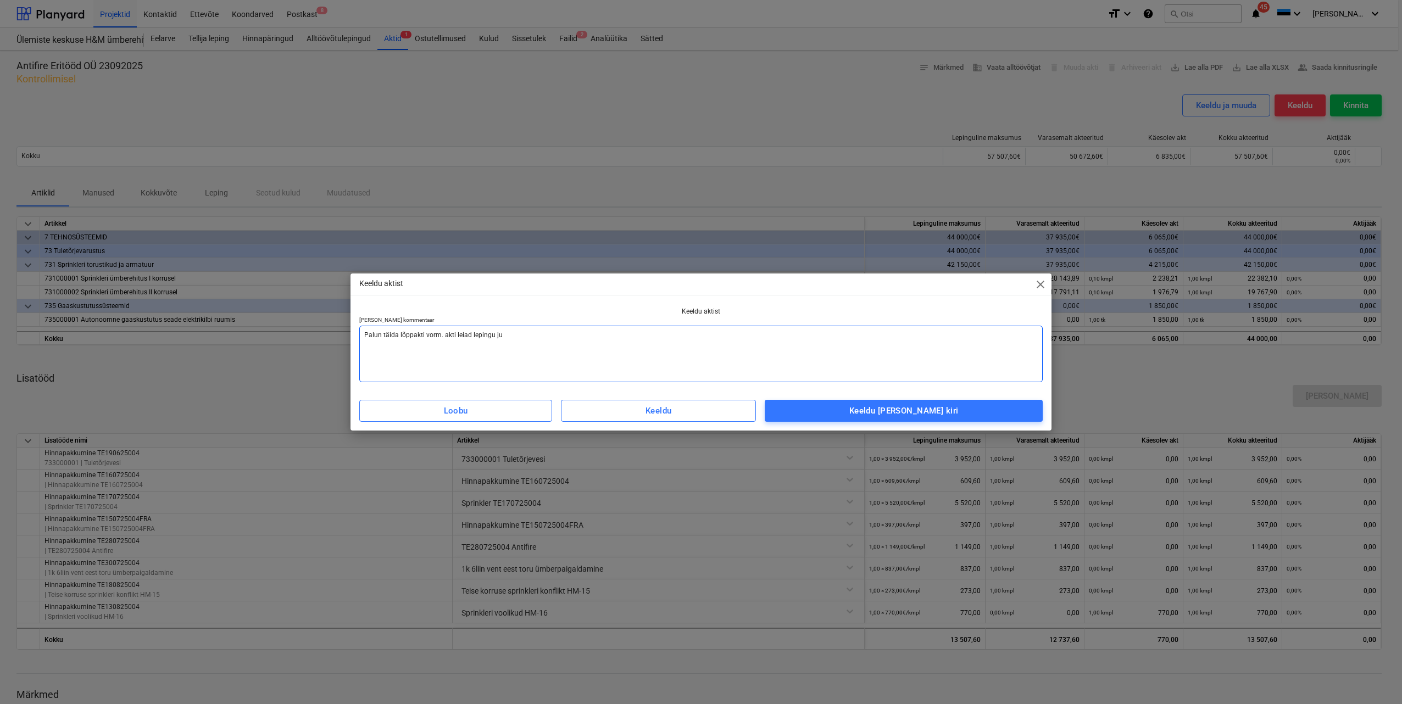
type textarea "Palun täida lõppakti vorm. akti leiad lepingu juu"
type textarea "x"
type textarea "Palun täida lõppakti vorm. akti leiad lepingu juur"
type textarea "x"
type textarea "Palun täida lõppakti vorm. akti leiad lepingu juure"
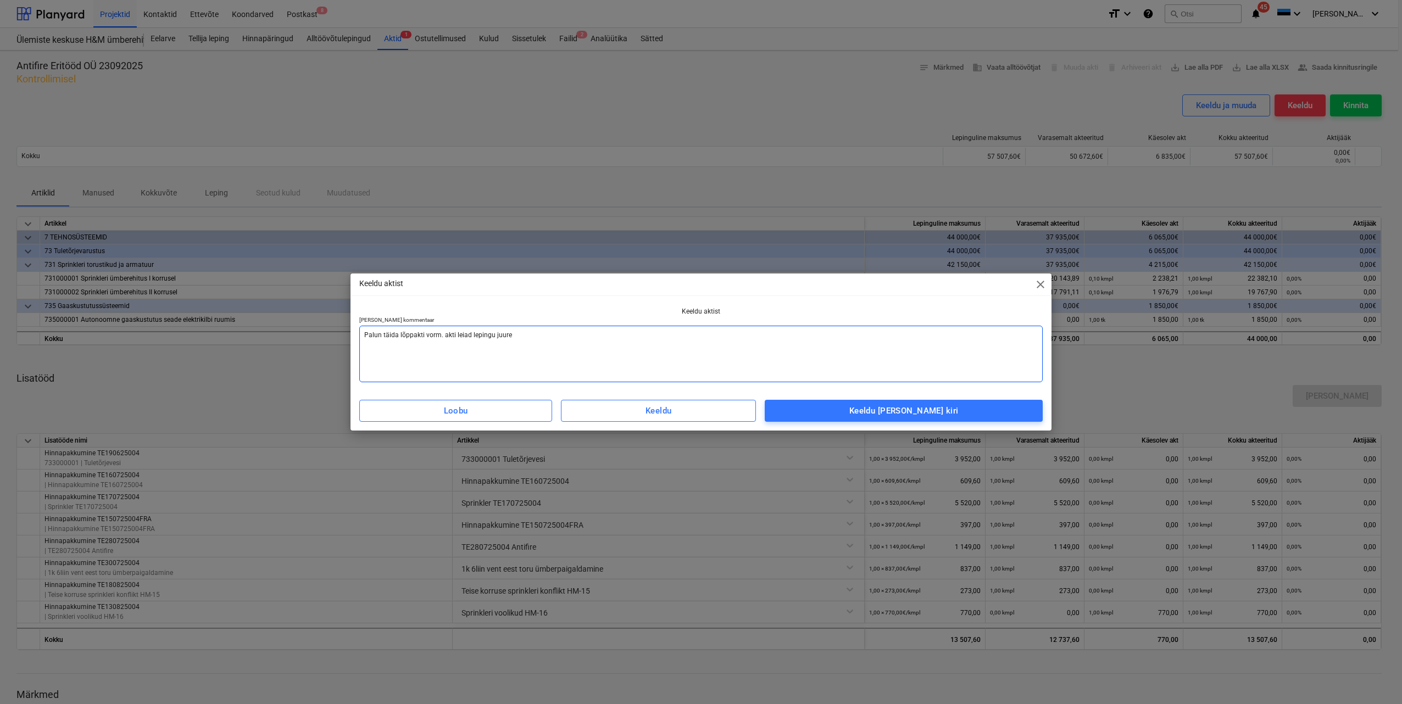
type textarea "x"
type textarea "Palun täida lõppakti vorm. akti leiad lepingu juures"
type textarea "x"
type textarea "Palun täida lõppakti vorm. akti leiad lepingu juurest"
type textarea "x"
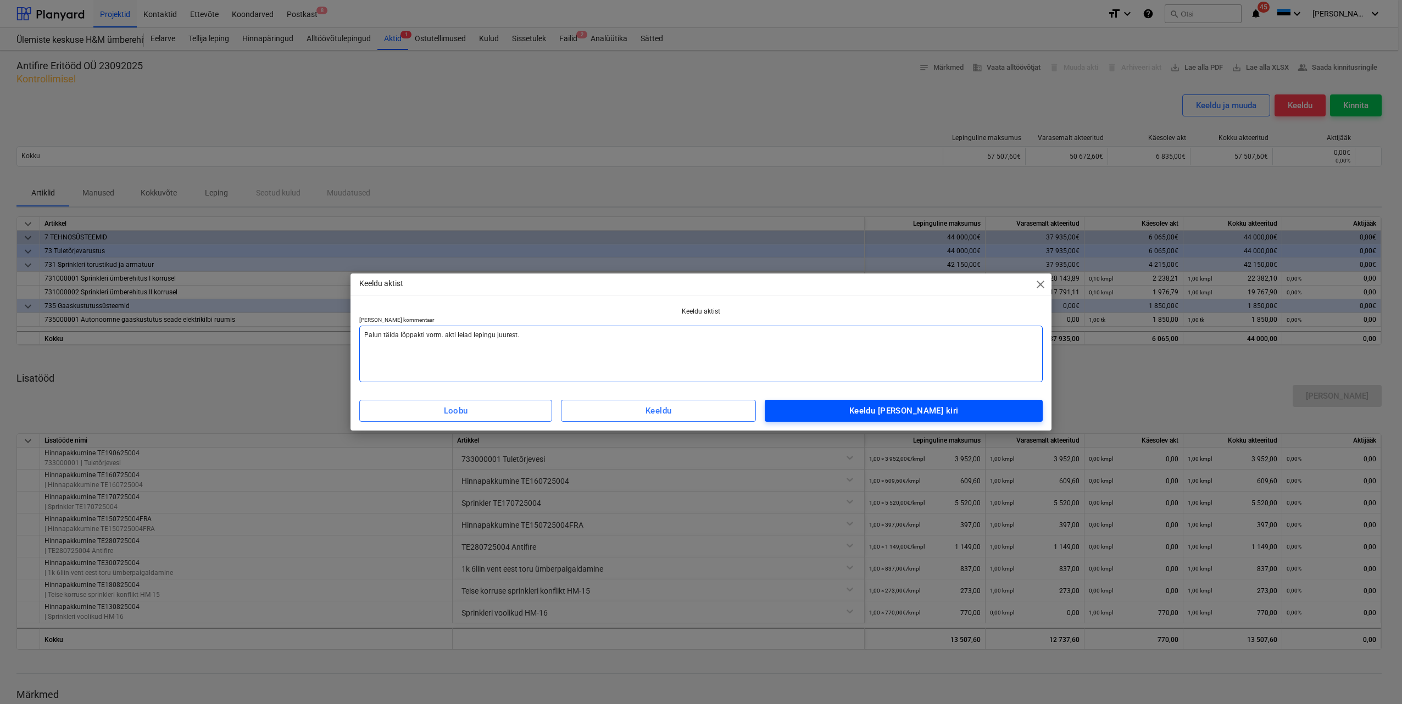
type textarea "Palun täida lõppakti vorm. akti leiad lepingu juurest."
click at [877, 417] on div "Keeldu [PERSON_NAME] kiri" at bounding box center [903, 411] width 109 height 14
type textarea "x"
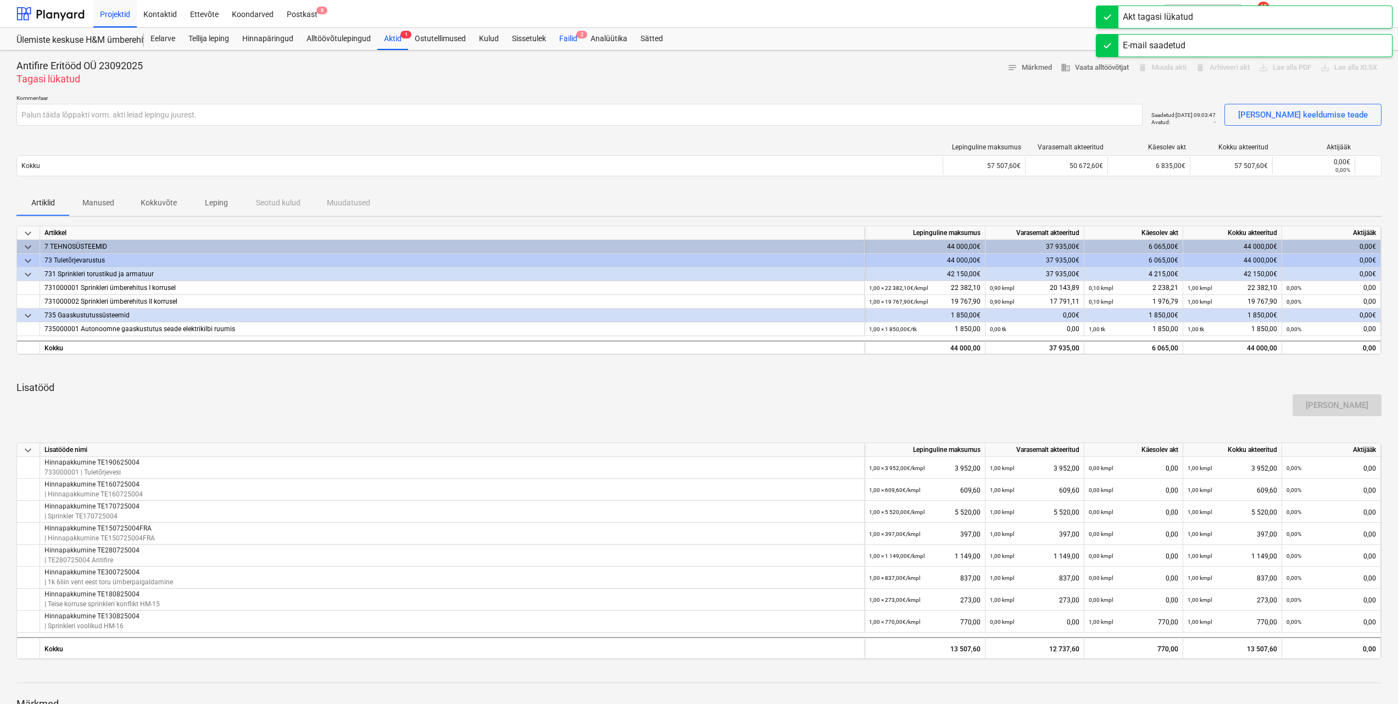
click at [570, 35] on div "Failid 2" at bounding box center [568, 39] width 31 height 22
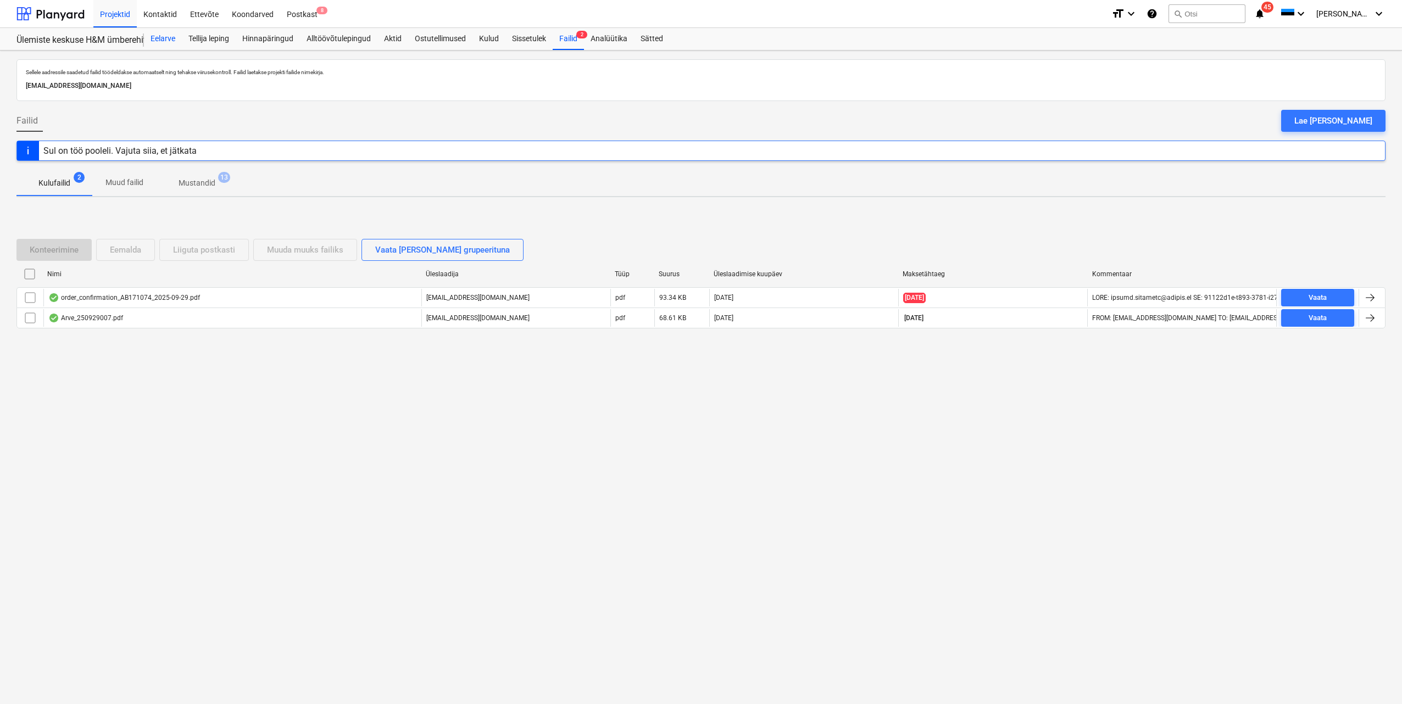
click at [164, 38] on div "Eelarve" at bounding box center [163, 39] width 38 height 22
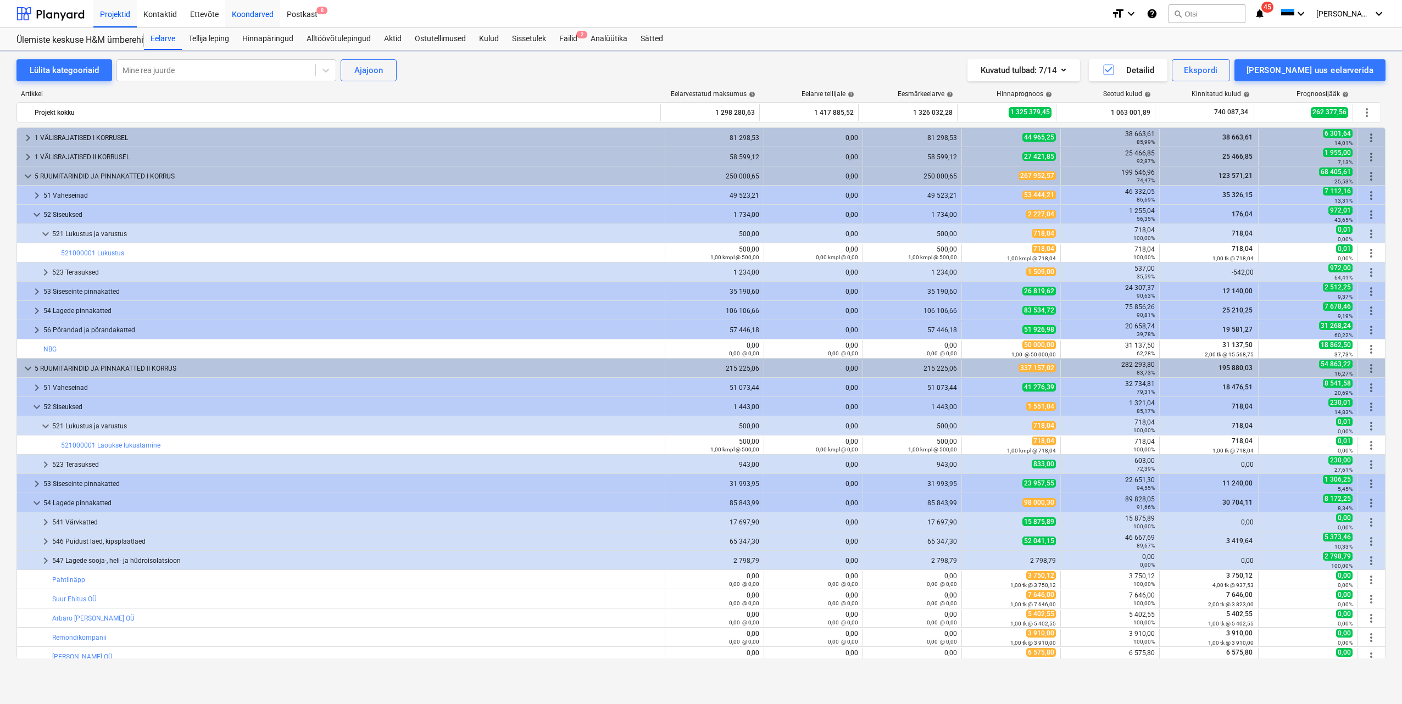
scroll to position [110, 0]
